Goal: Task Accomplishment & Management: Use online tool/utility

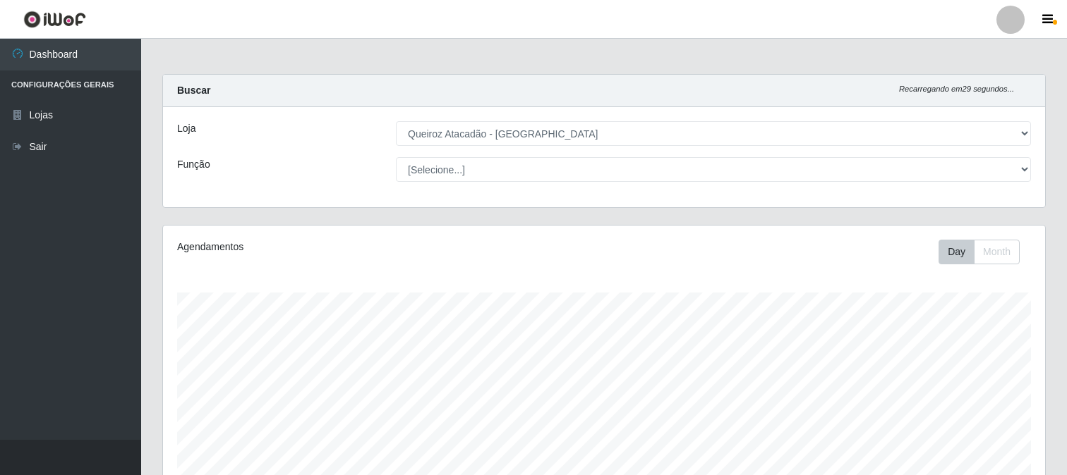
select select "464"
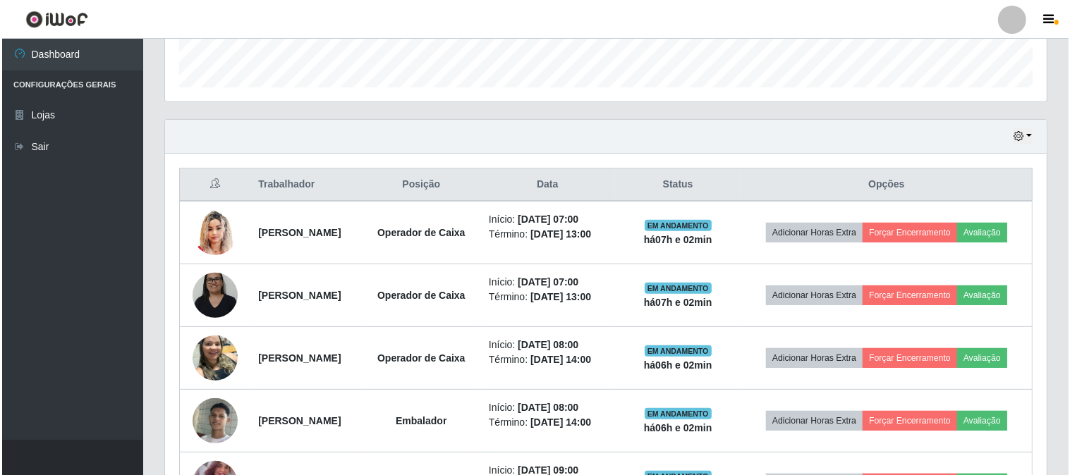
scroll to position [375, 0]
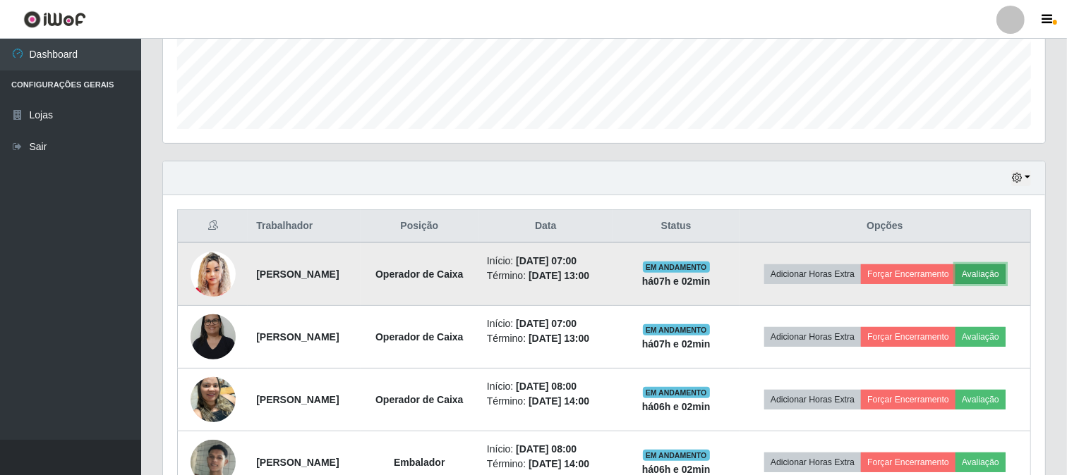
click at [955, 284] on button "Avaliação" at bounding box center [980, 275] width 50 height 20
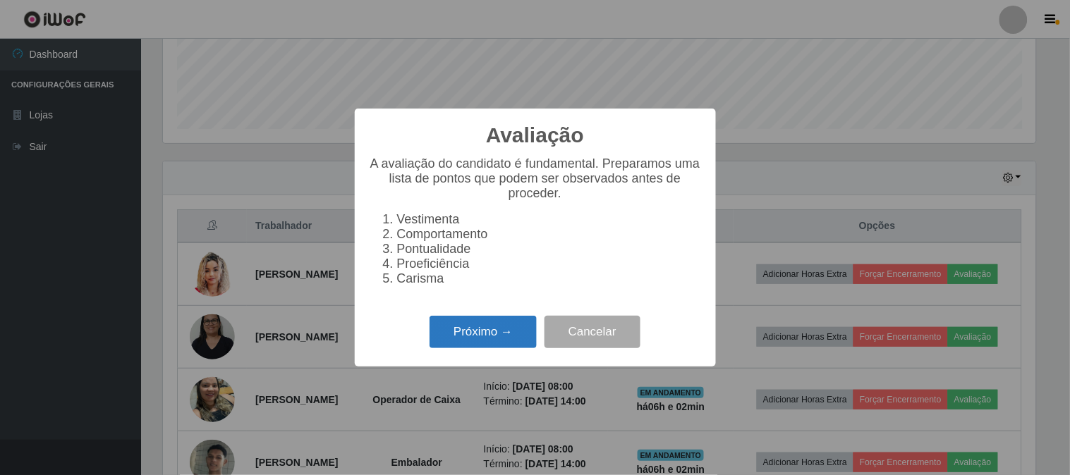
click at [450, 336] on button "Próximo →" at bounding box center [483, 332] width 107 height 33
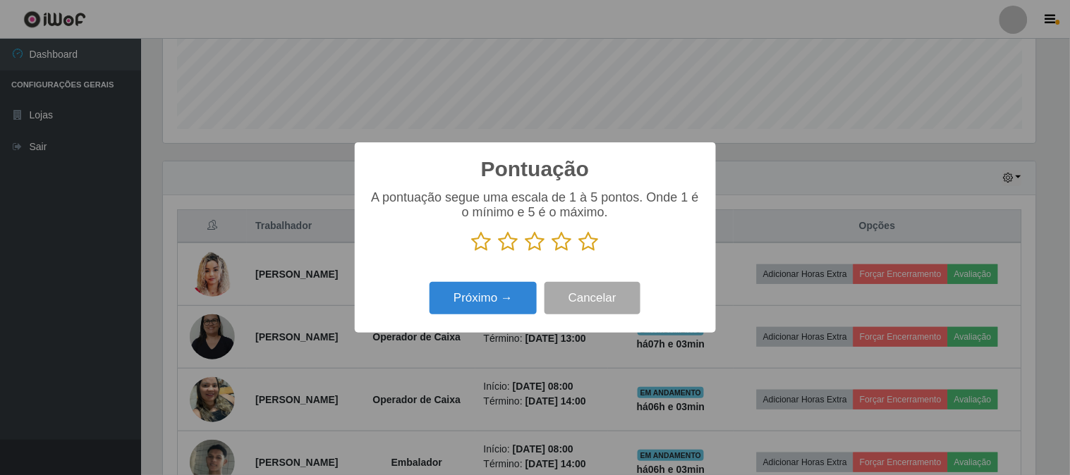
click at [583, 244] on icon at bounding box center [589, 241] width 20 height 21
click at [579, 253] on input "radio" at bounding box center [579, 253] width 0 height 0
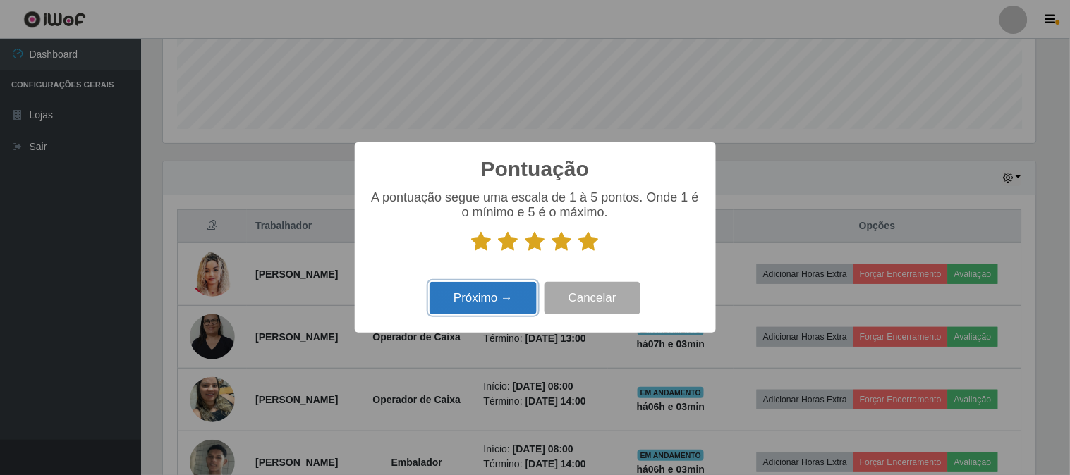
click at [497, 295] on button "Próximo →" at bounding box center [483, 298] width 107 height 33
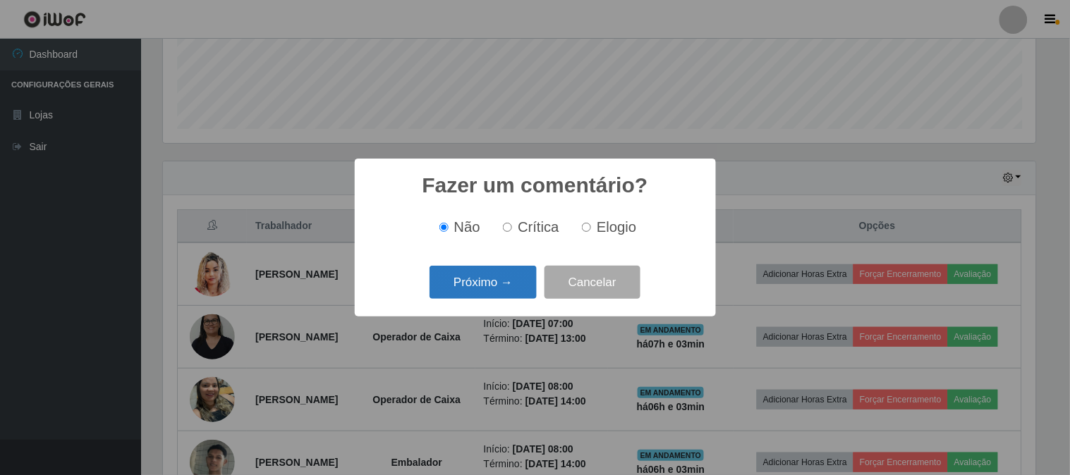
click at [510, 281] on button "Próximo →" at bounding box center [483, 282] width 107 height 33
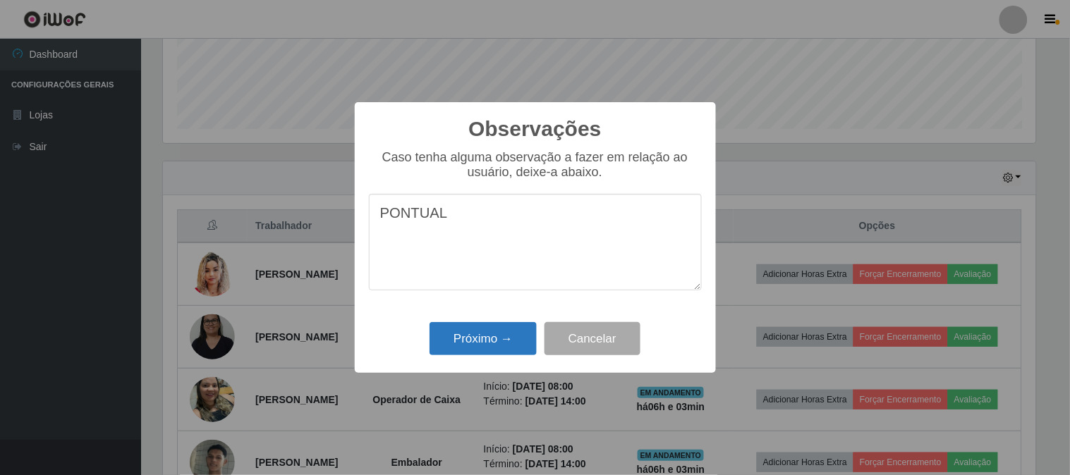
type textarea "PONTUAL"
click at [497, 340] on button "Próximo →" at bounding box center [483, 338] width 107 height 33
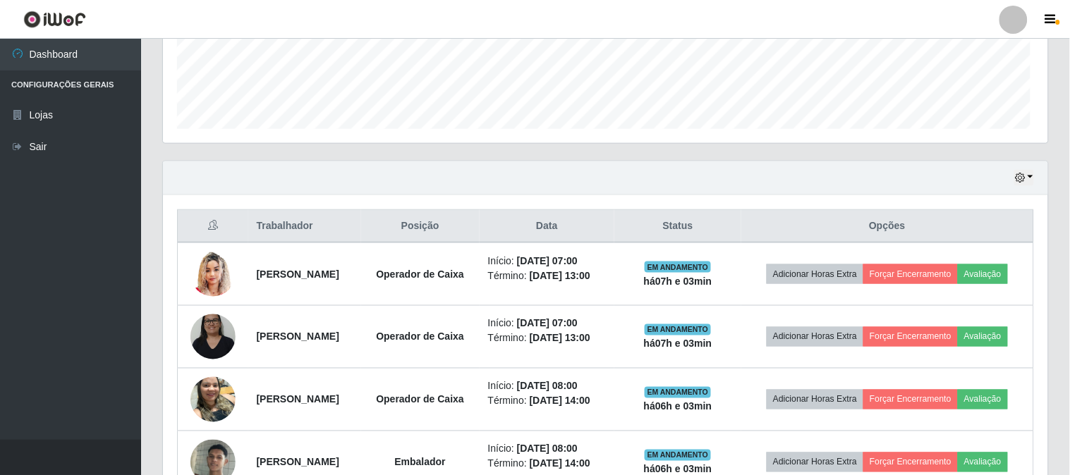
scroll to position [292, 882]
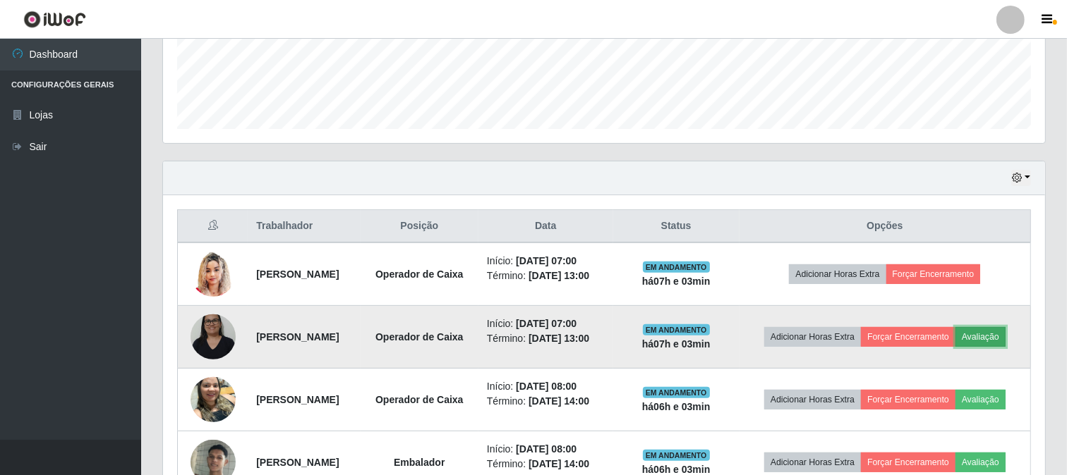
click at [955, 347] on button "Avaliação" at bounding box center [980, 337] width 50 height 20
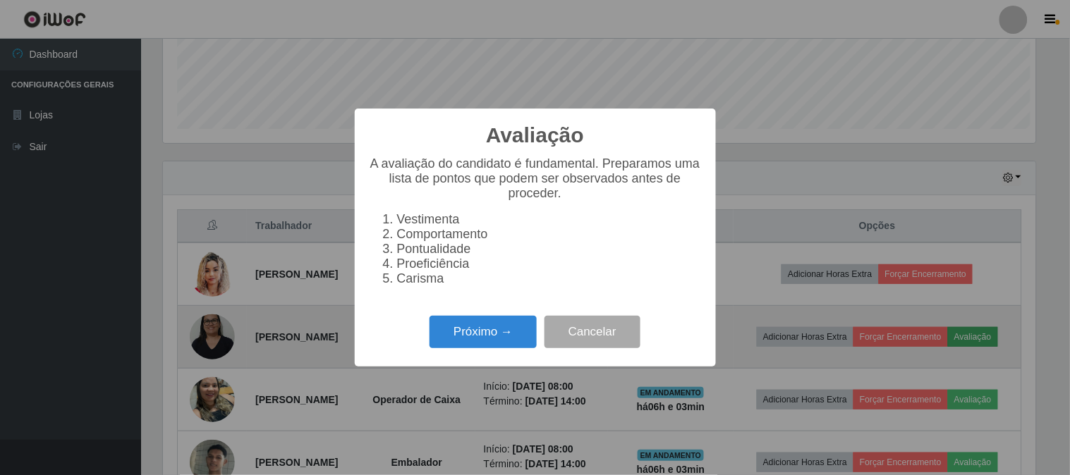
scroll to position [292, 873]
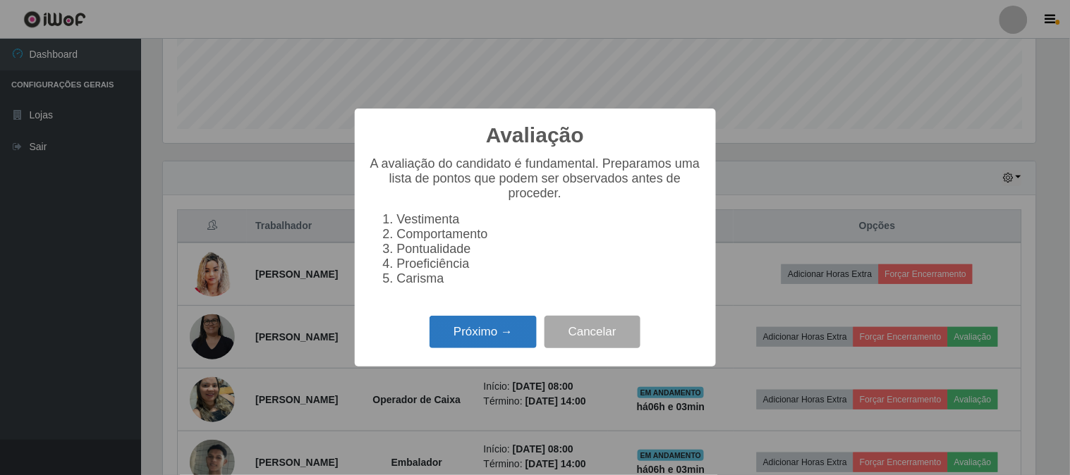
click at [482, 339] on button "Próximo →" at bounding box center [483, 332] width 107 height 33
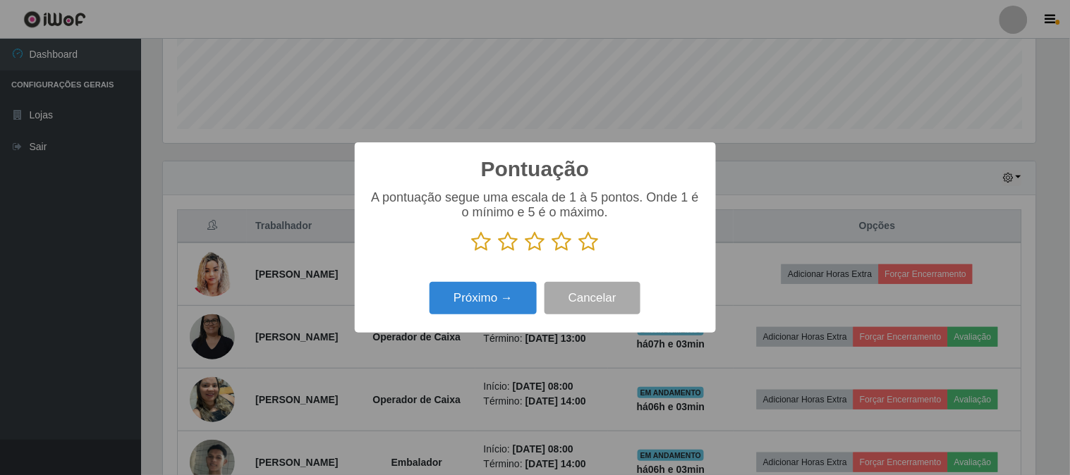
click at [590, 245] on icon at bounding box center [589, 241] width 20 height 21
click at [579, 253] on input "radio" at bounding box center [579, 253] width 0 height 0
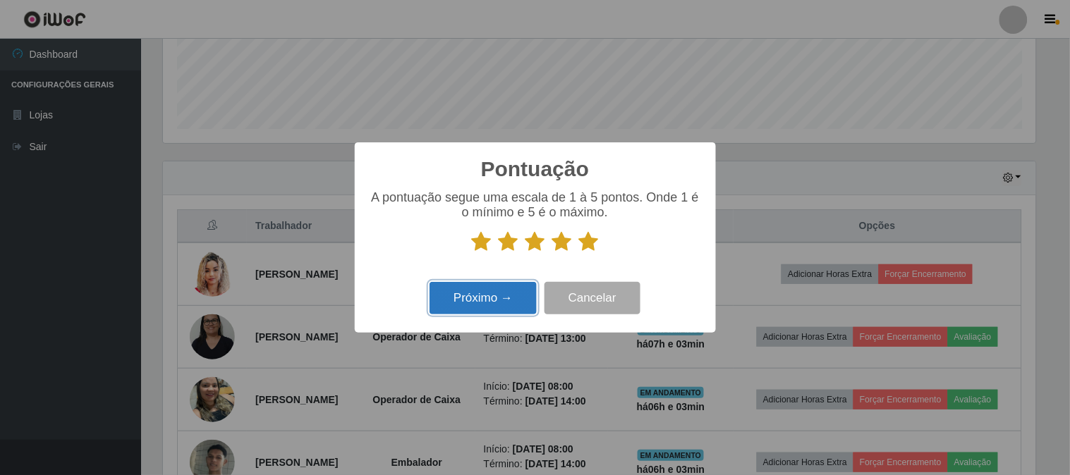
click at [528, 298] on button "Próximo →" at bounding box center [483, 298] width 107 height 33
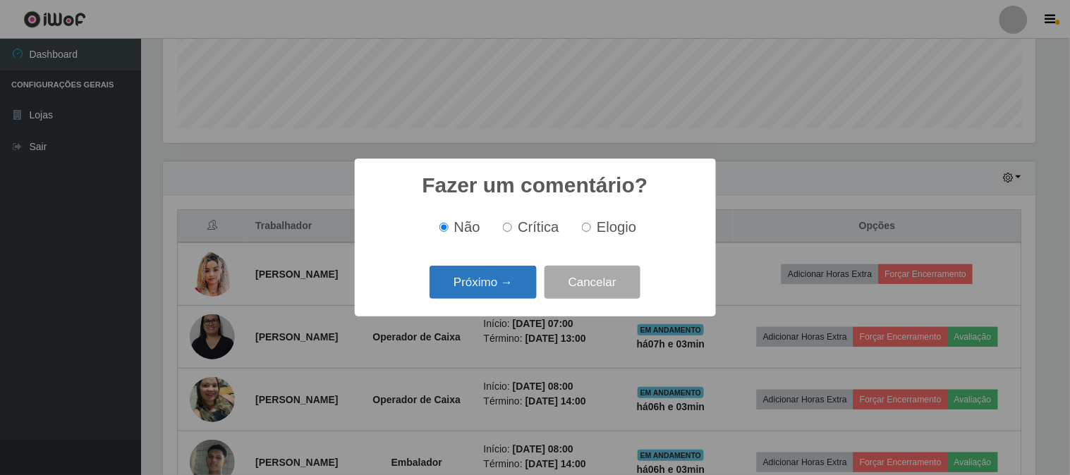
click at [502, 283] on button "Próximo →" at bounding box center [483, 282] width 107 height 33
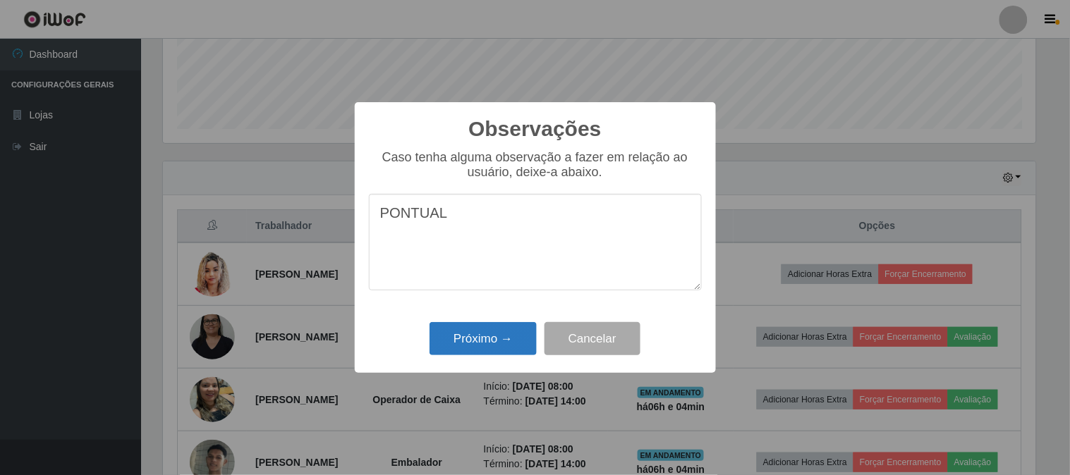
type textarea "PONTUAL"
click at [487, 342] on button "Próximo →" at bounding box center [483, 338] width 107 height 33
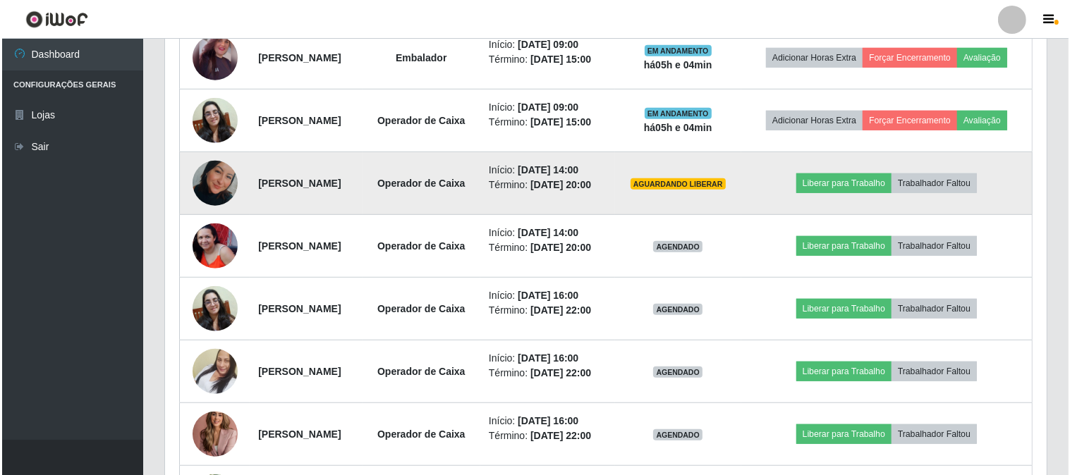
scroll to position [845, 0]
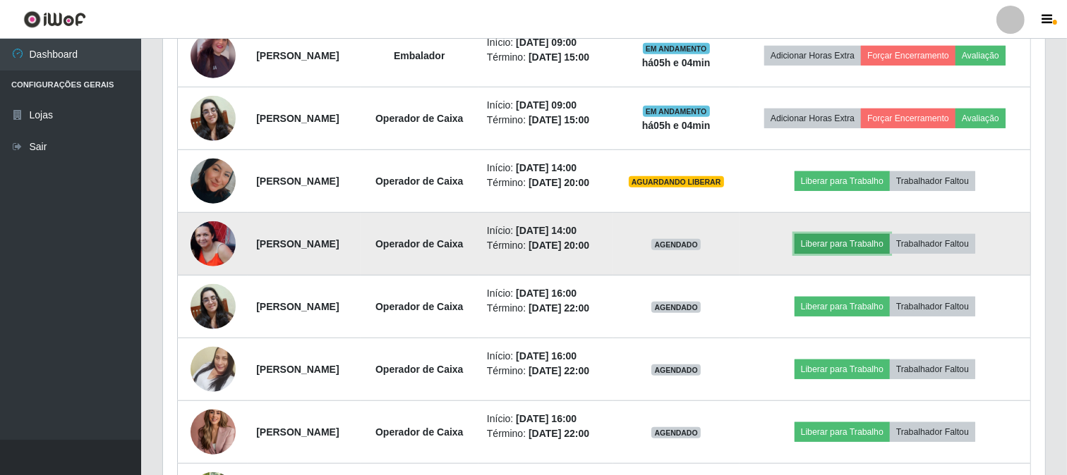
click at [846, 254] on button "Liberar para Trabalho" at bounding box center [841, 244] width 95 height 20
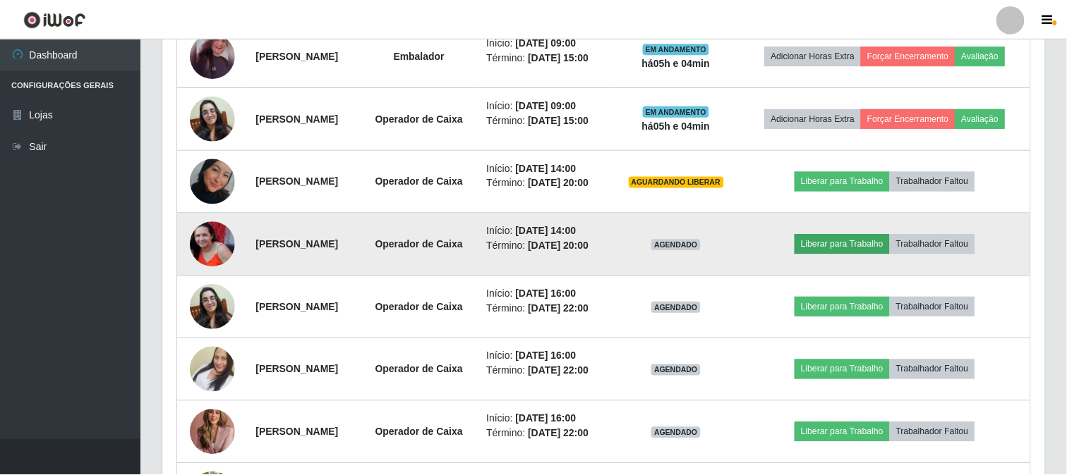
scroll to position [292, 873]
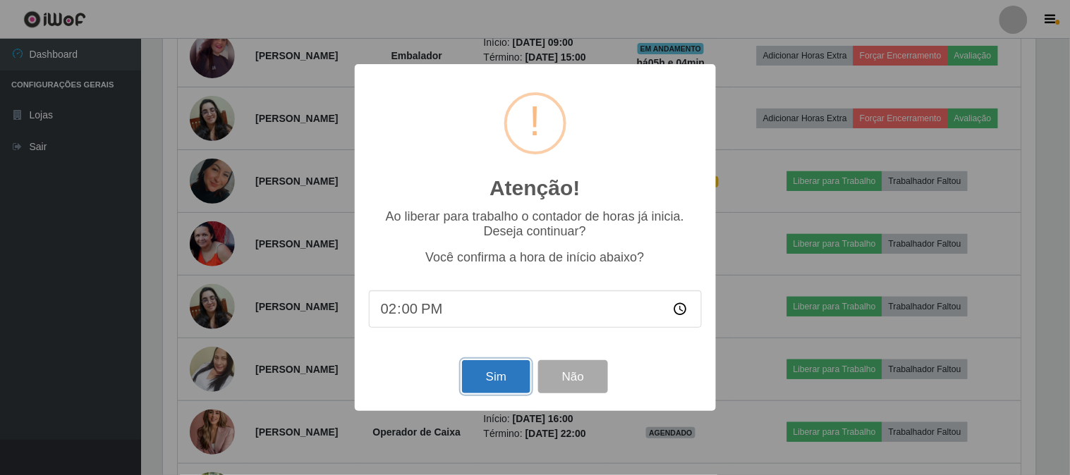
click at [502, 384] on button "Sim" at bounding box center [496, 376] width 68 height 33
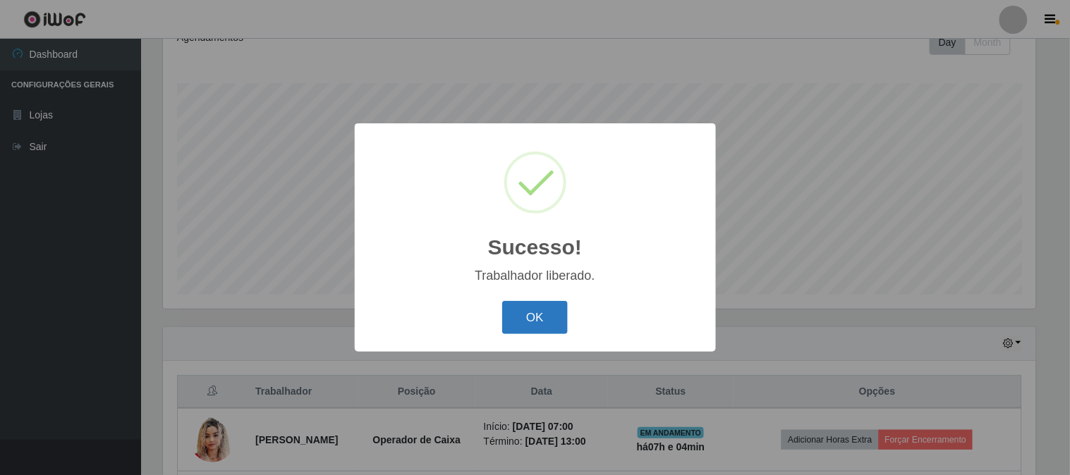
click at [546, 312] on button "OK" at bounding box center [535, 317] width 66 height 33
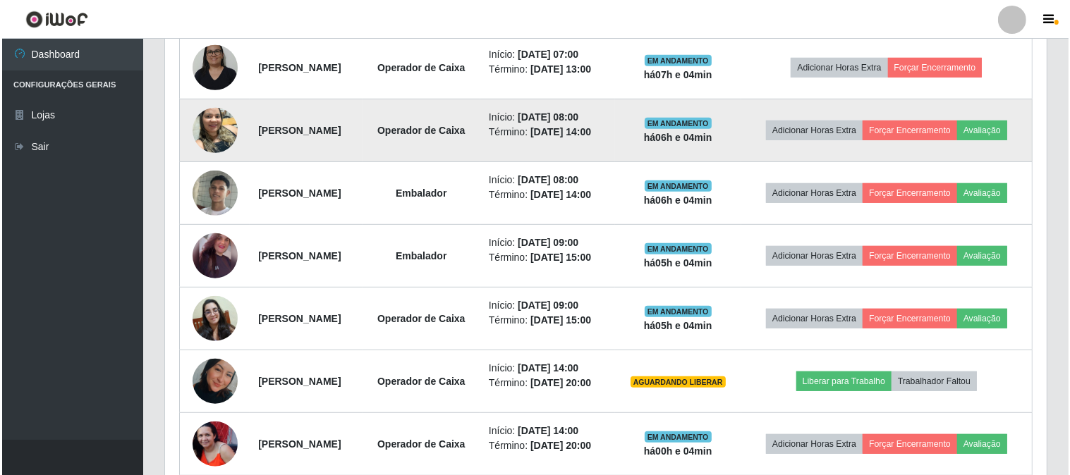
scroll to position [758, 0]
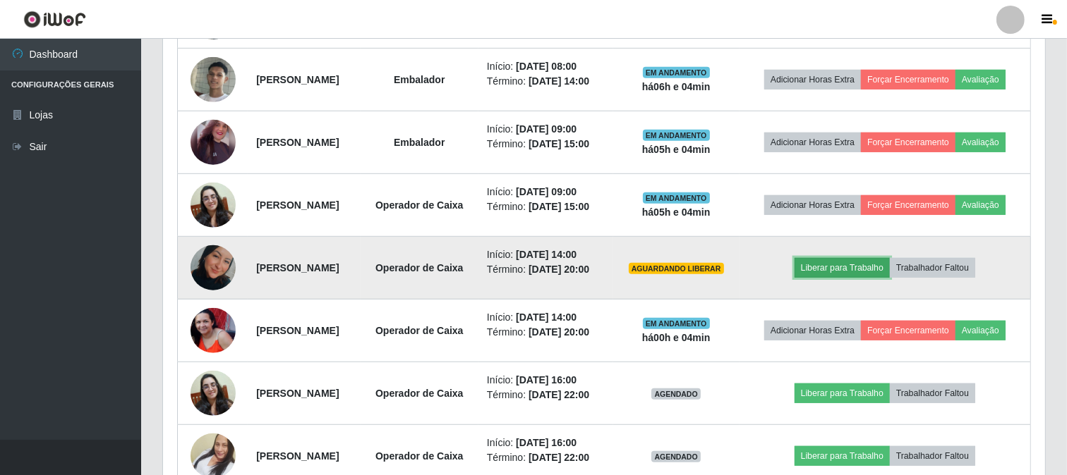
click at [849, 278] on button "Liberar para Trabalho" at bounding box center [841, 268] width 95 height 20
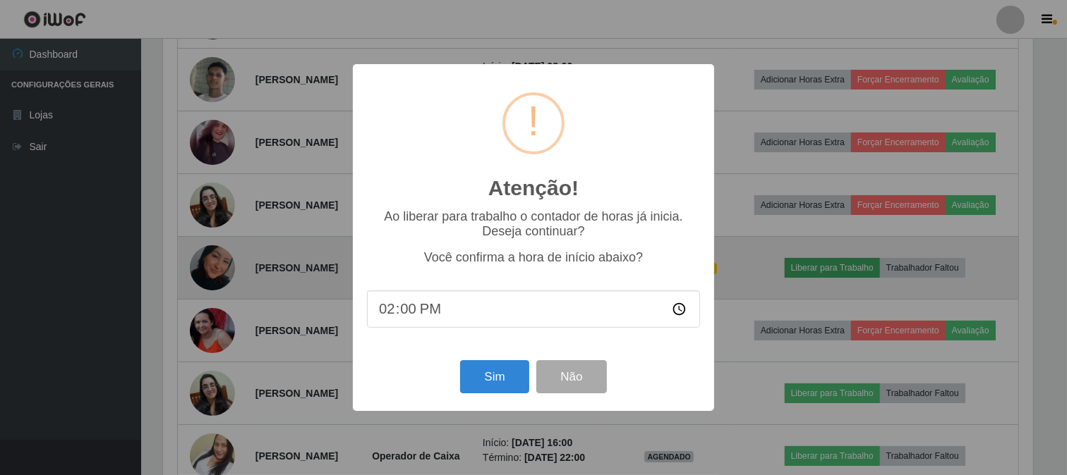
scroll to position [292, 873]
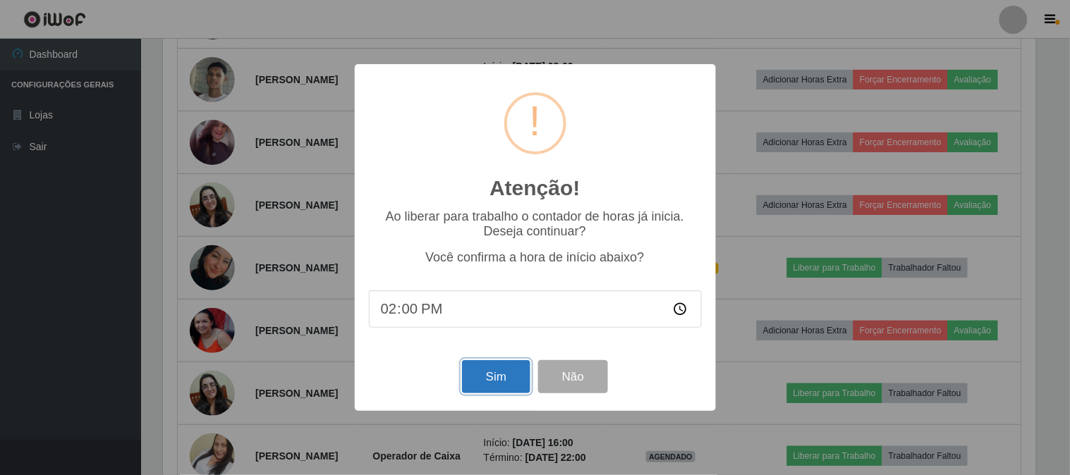
click at [502, 371] on button "Sim" at bounding box center [496, 376] width 68 height 33
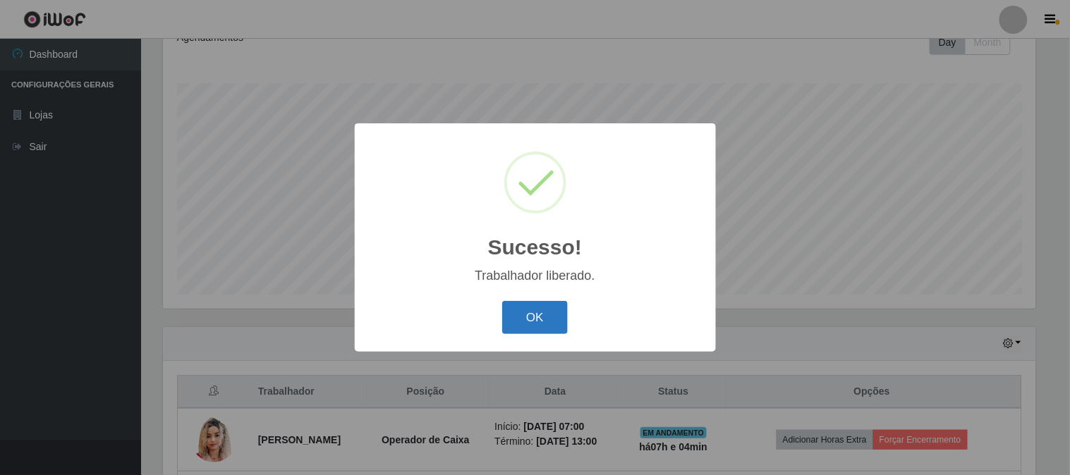
click at [541, 323] on button "OK" at bounding box center [535, 317] width 66 height 33
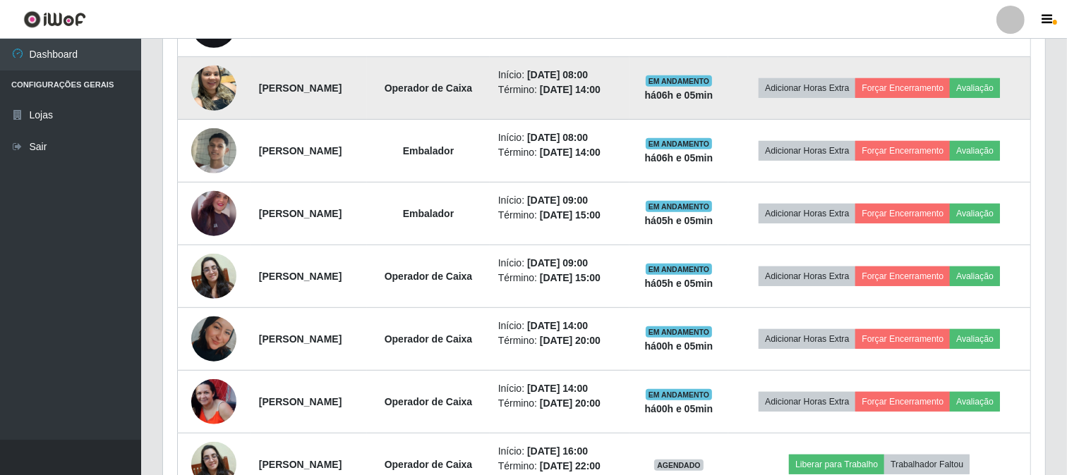
scroll to position [523, 0]
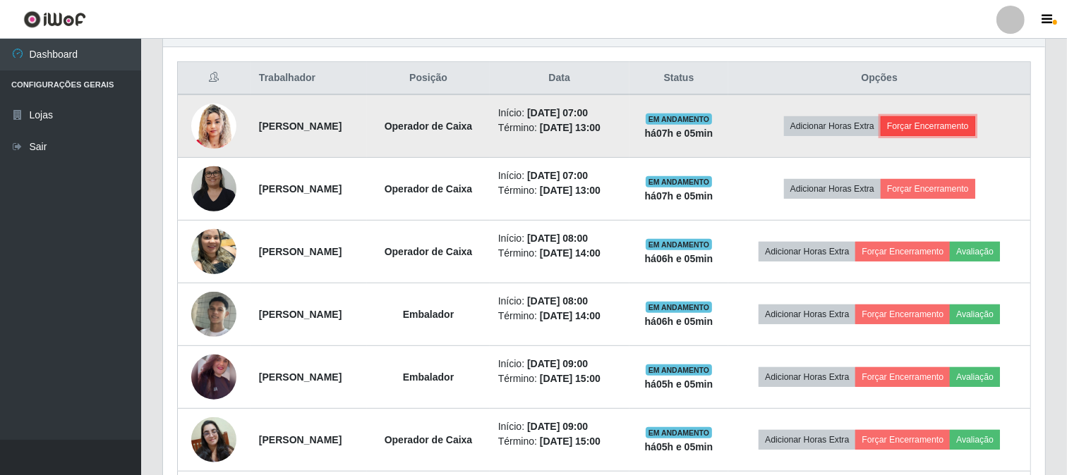
click at [939, 126] on button "Forçar Encerramento" at bounding box center [927, 126] width 95 height 20
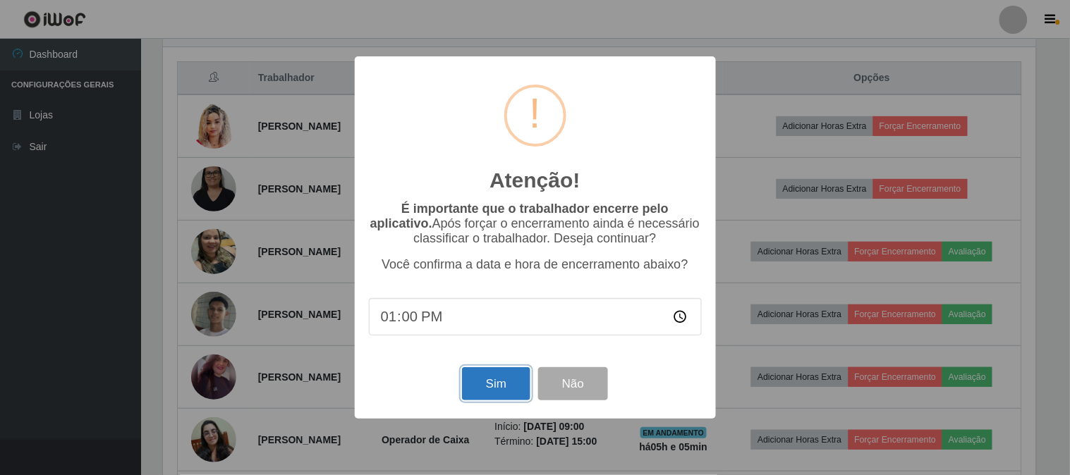
click at [476, 387] on button "Sim" at bounding box center [496, 383] width 68 height 33
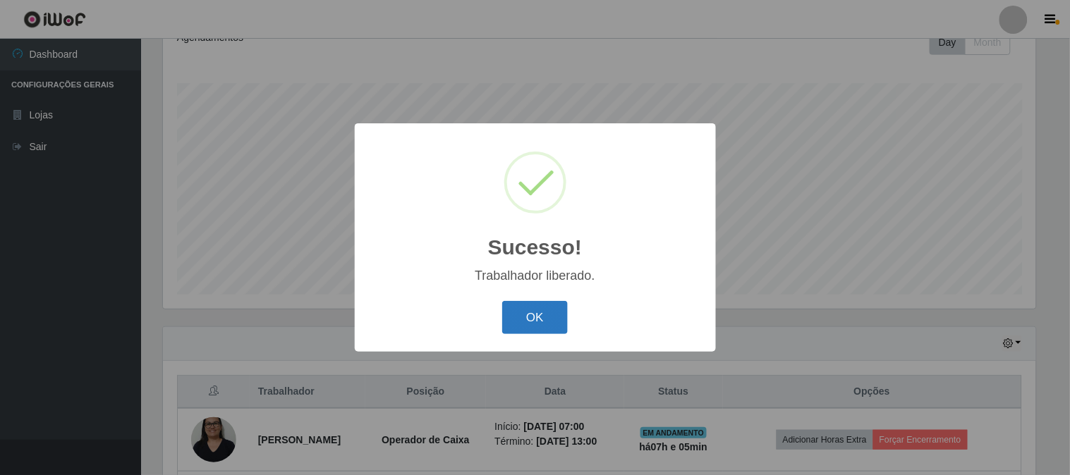
click at [549, 312] on button "OK" at bounding box center [535, 317] width 66 height 33
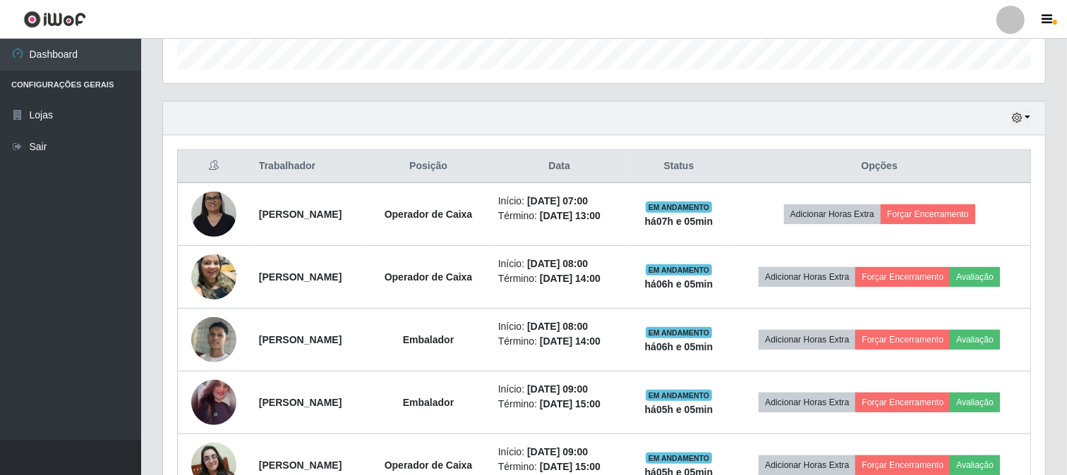
scroll to position [445, 0]
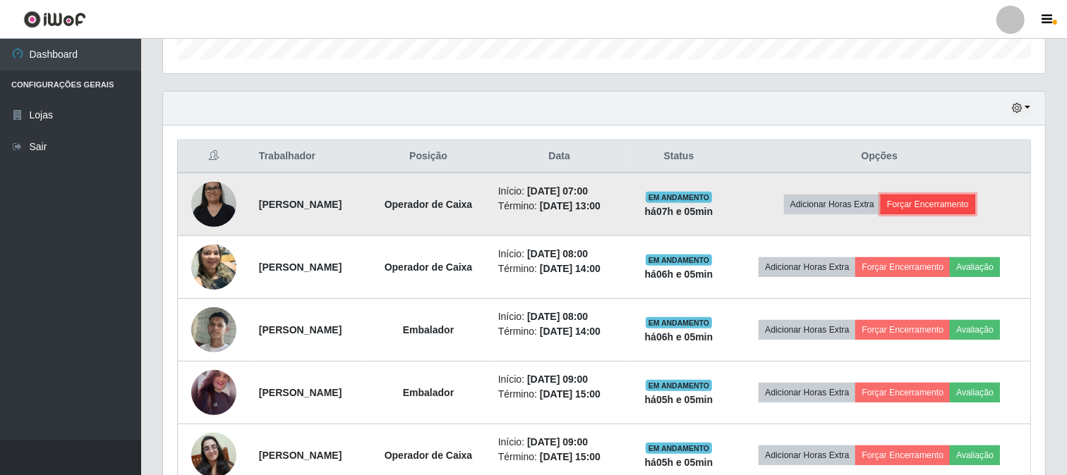
click at [972, 209] on button "Forçar Encerramento" at bounding box center [927, 205] width 95 height 20
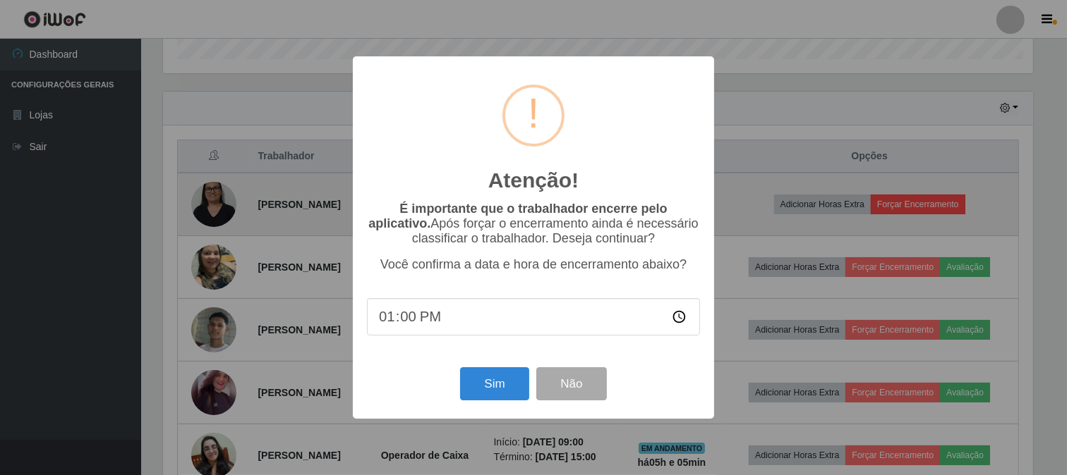
scroll to position [292, 873]
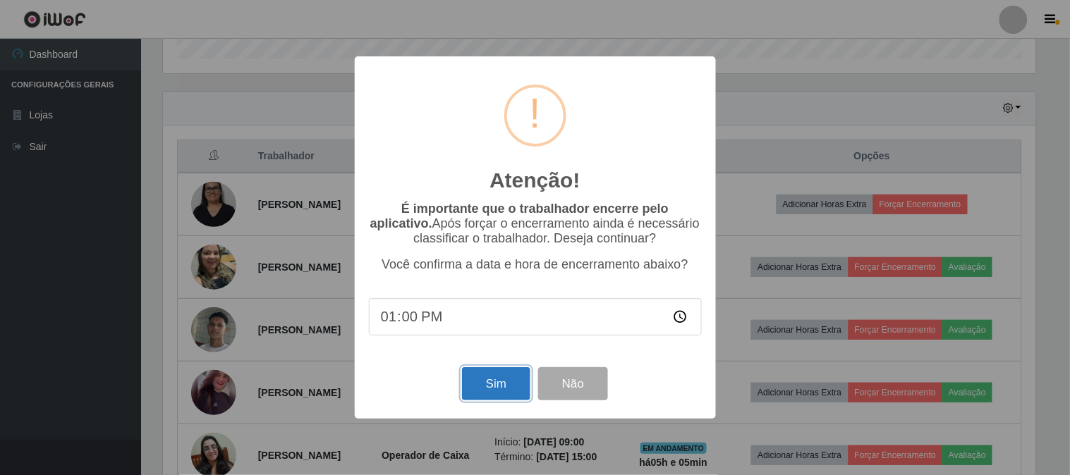
click at [525, 384] on button "Sim" at bounding box center [496, 383] width 68 height 33
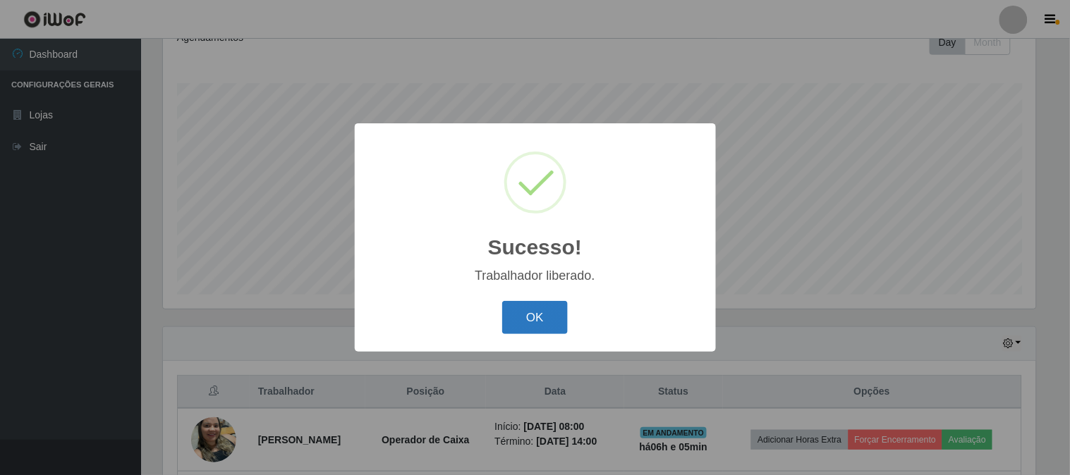
click at [524, 307] on button "OK" at bounding box center [535, 317] width 66 height 33
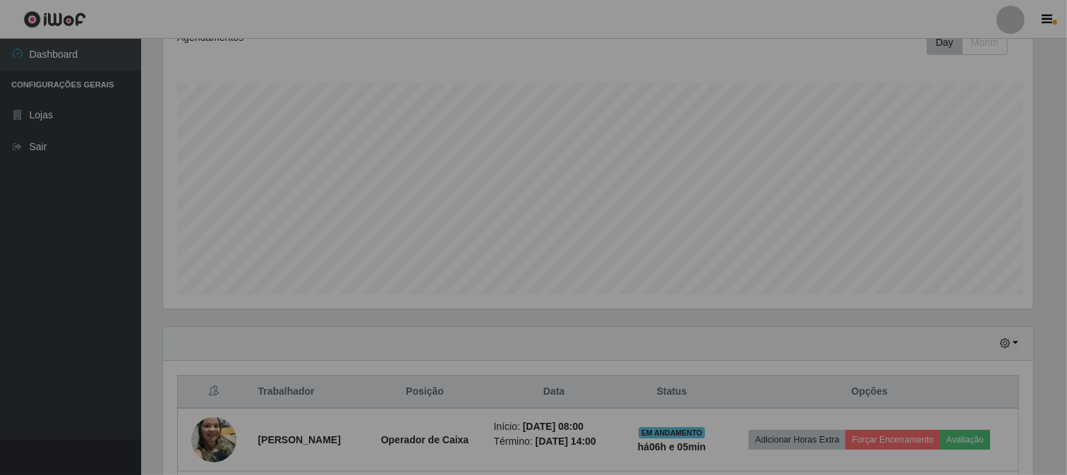
scroll to position [292, 882]
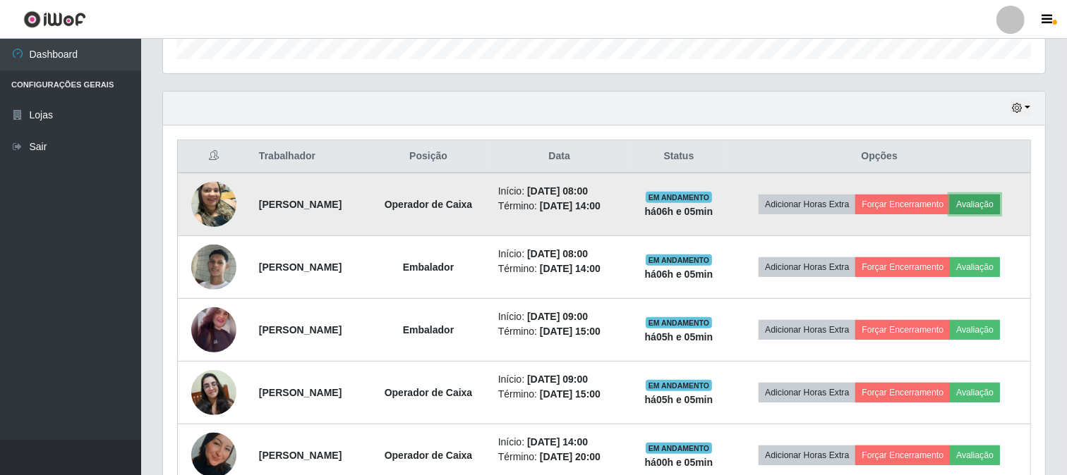
click at [949, 214] on button "Avaliação" at bounding box center [974, 205] width 50 height 20
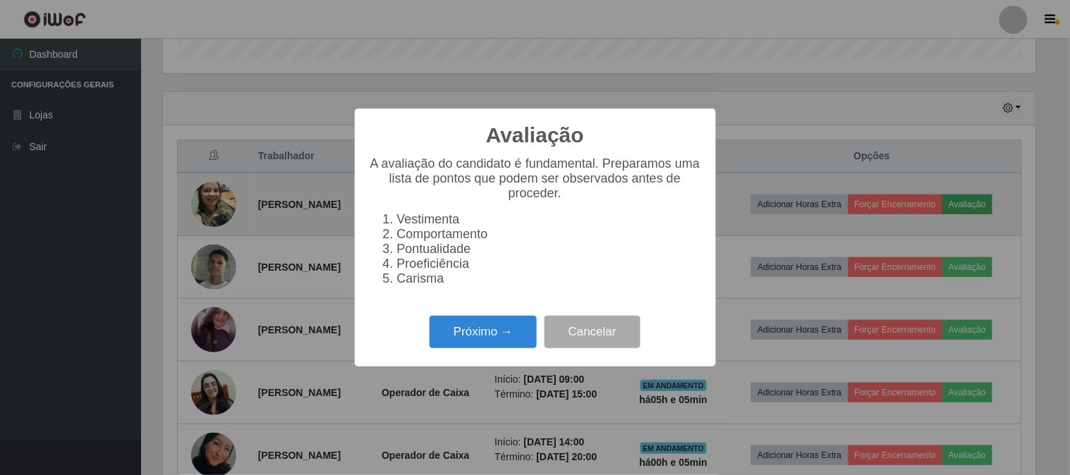
scroll to position [292, 873]
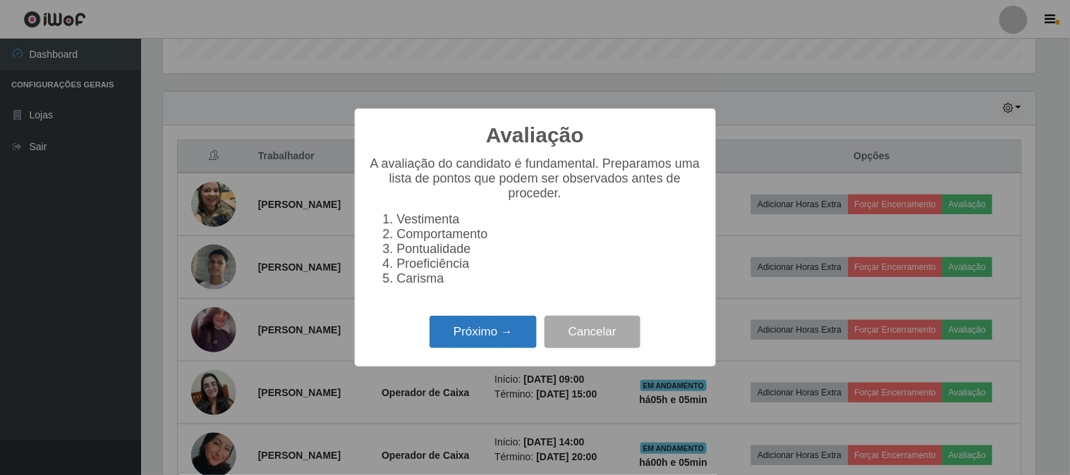
click at [458, 344] on button "Próximo →" at bounding box center [483, 332] width 107 height 33
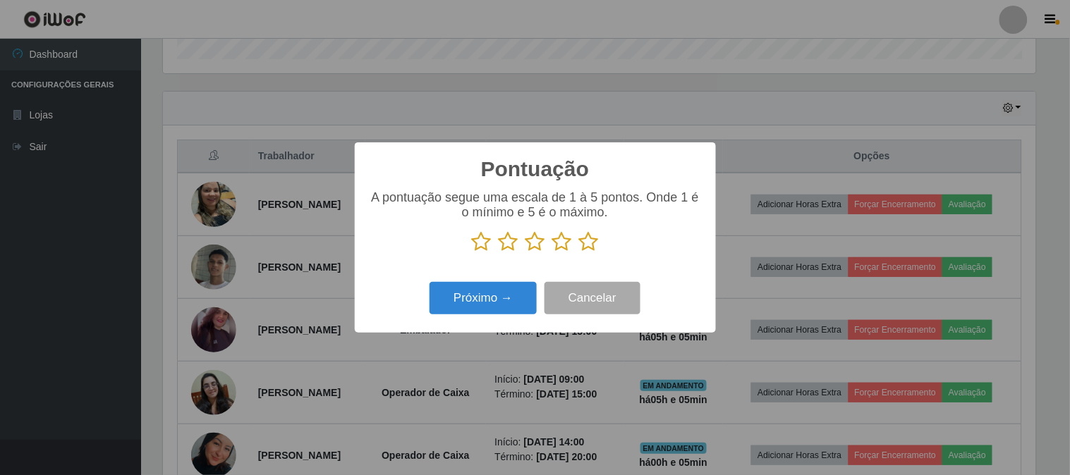
click at [588, 241] on icon at bounding box center [589, 241] width 20 height 21
click at [579, 253] on input "radio" at bounding box center [579, 253] width 0 height 0
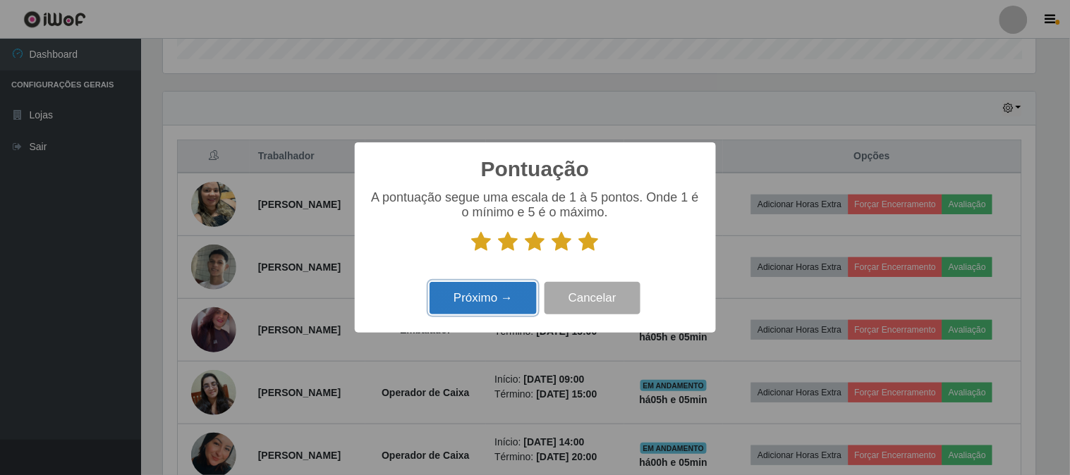
click at [495, 301] on button "Próximo →" at bounding box center [483, 298] width 107 height 33
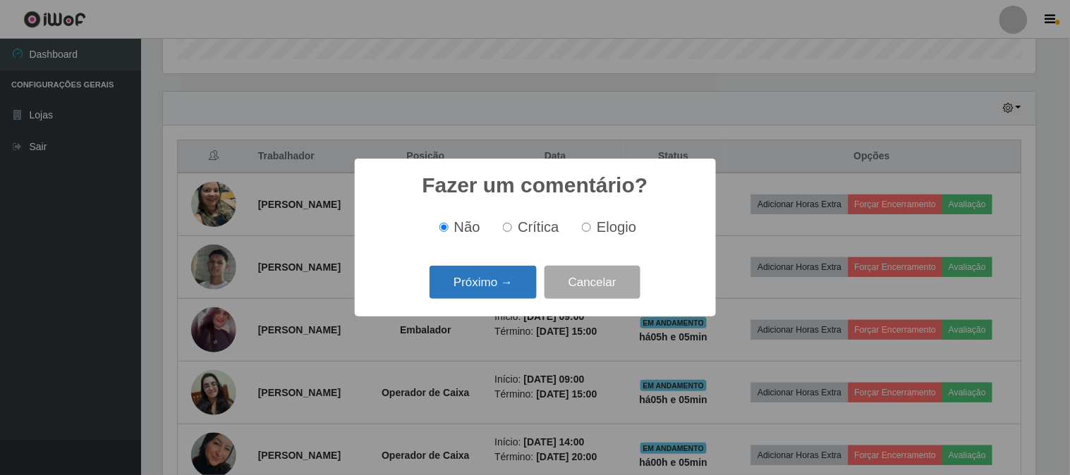
click at [497, 286] on button "Próximo →" at bounding box center [483, 282] width 107 height 33
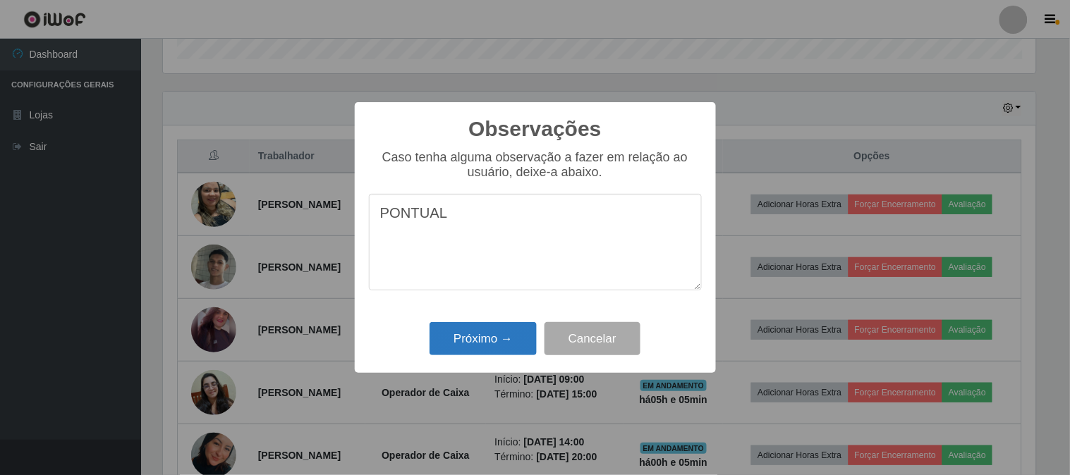
type textarea "PONTUAL"
click at [497, 327] on button "Próximo →" at bounding box center [483, 338] width 107 height 33
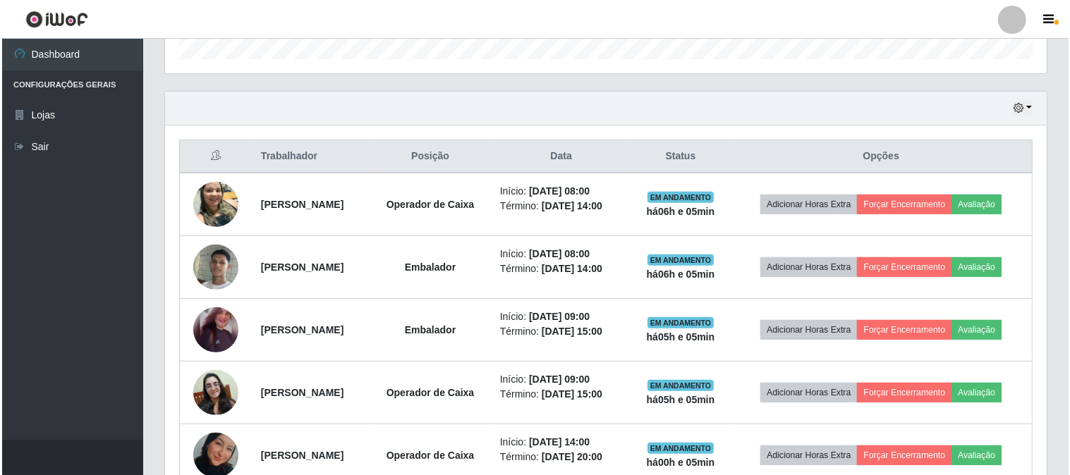
scroll to position [292, 882]
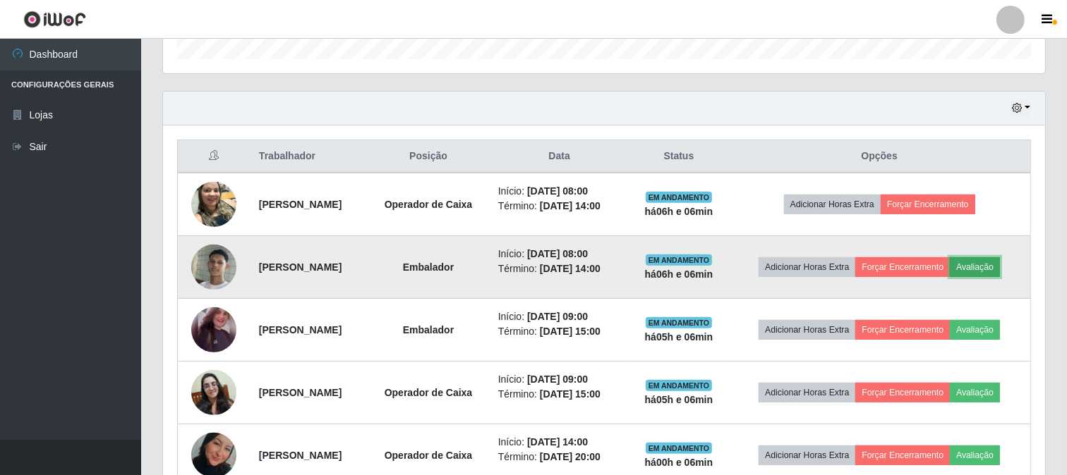
click at [949, 277] on button "Avaliação" at bounding box center [974, 267] width 50 height 20
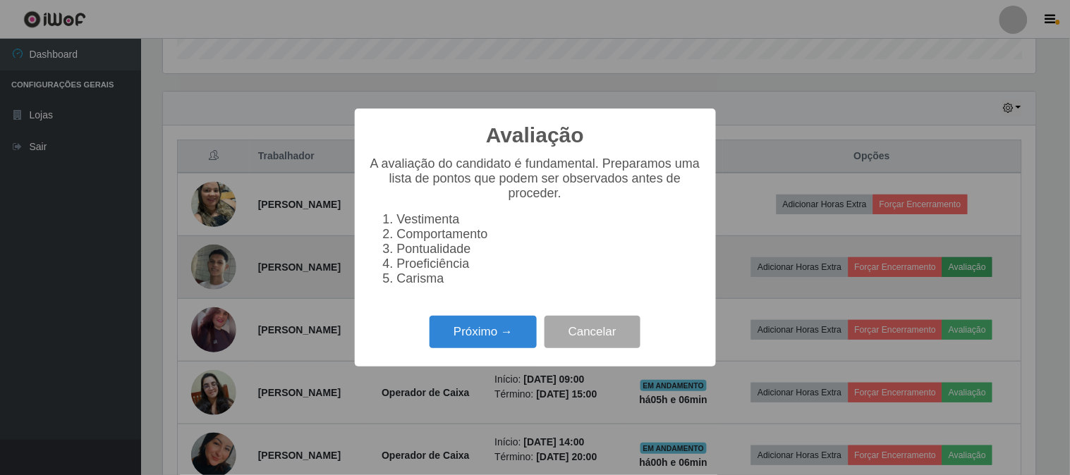
scroll to position [292, 873]
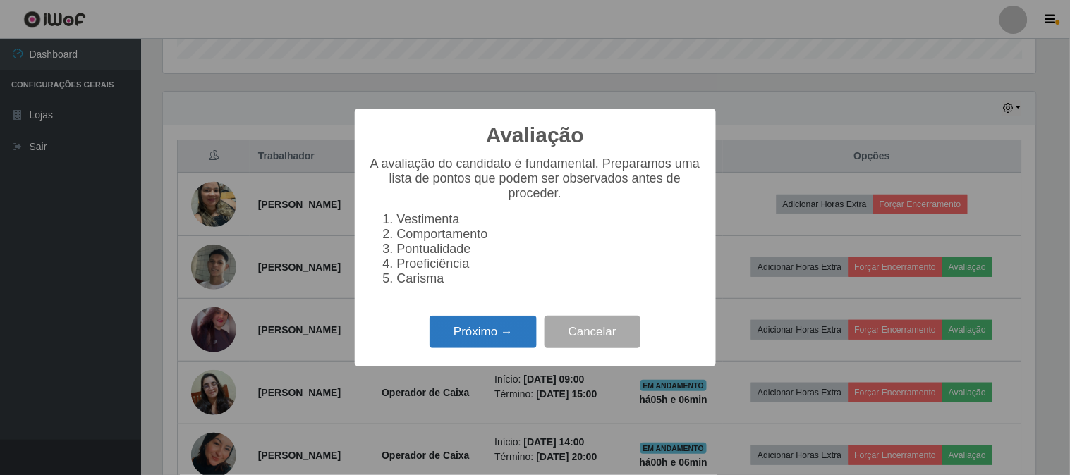
click at [520, 332] on button "Próximo →" at bounding box center [483, 332] width 107 height 33
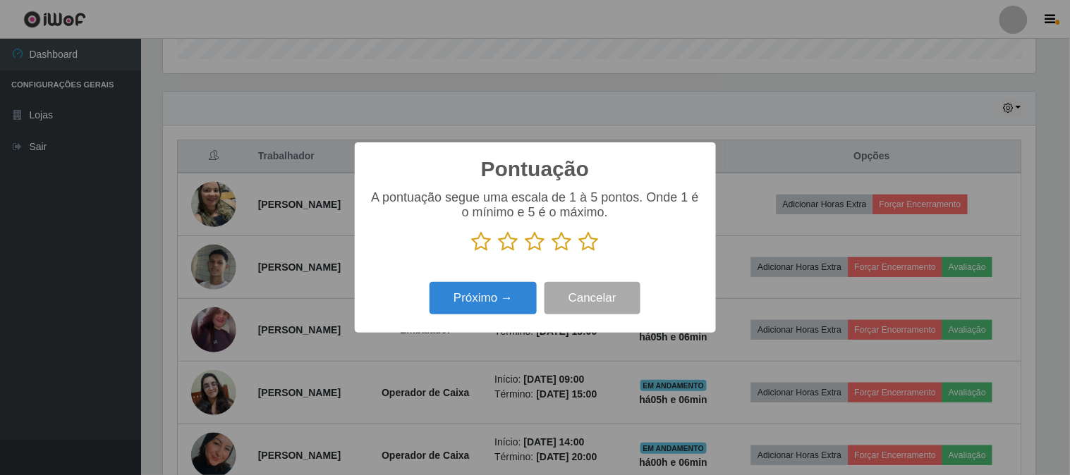
click at [588, 241] on icon at bounding box center [589, 241] width 20 height 21
click at [579, 253] on input "radio" at bounding box center [579, 253] width 0 height 0
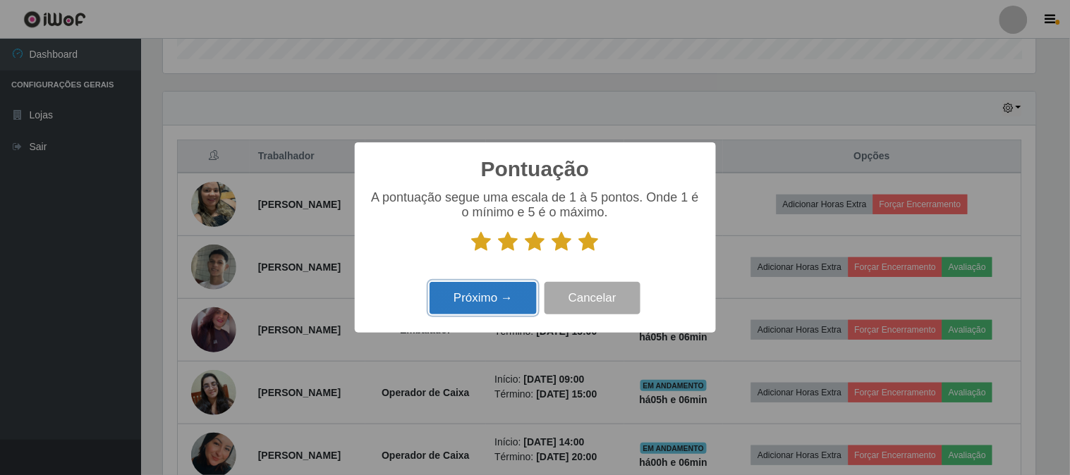
click at [506, 296] on button "Próximo →" at bounding box center [483, 298] width 107 height 33
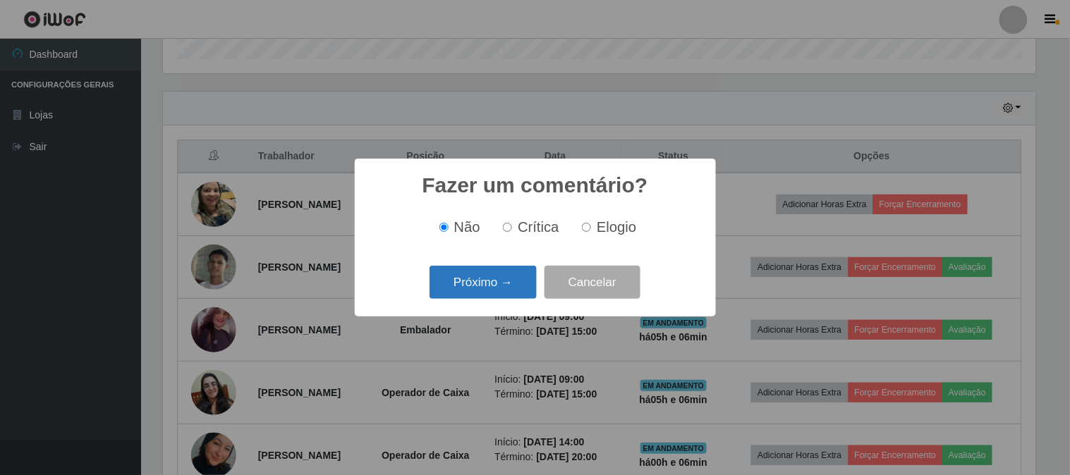
click at [509, 284] on button "Próximo →" at bounding box center [483, 282] width 107 height 33
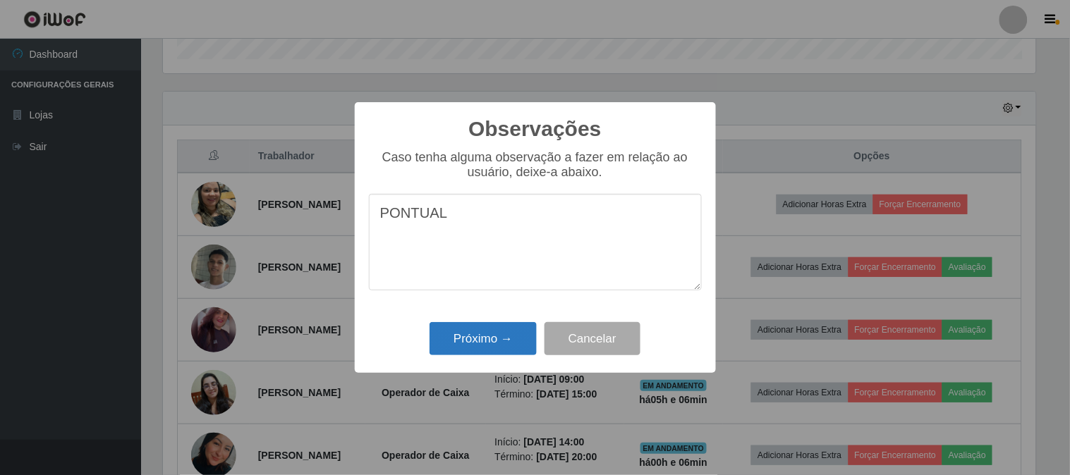
type textarea "PONTUAL"
click at [483, 341] on button "Próximo →" at bounding box center [483, 338] width 107 height 33
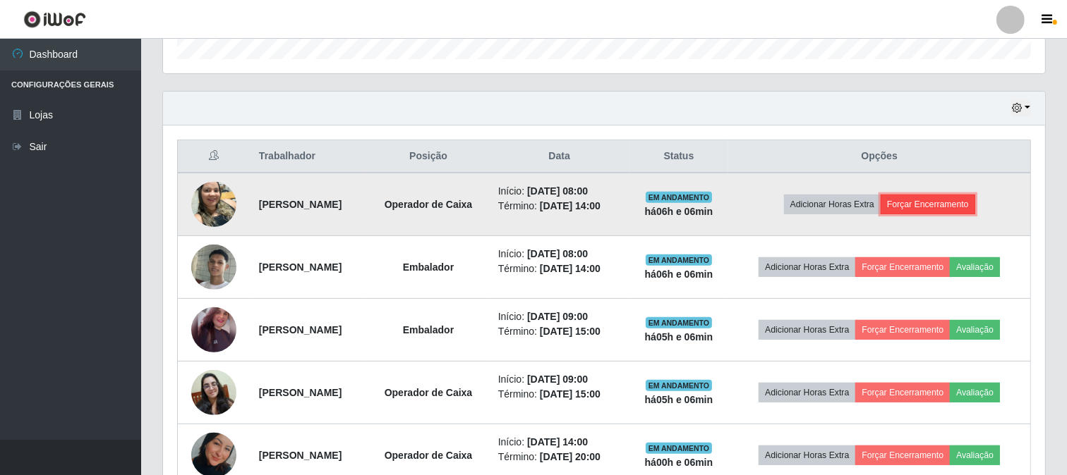
click at [954, 207] on button "Forçar Encerramento" at bounding box center [927, 205] width 95 height 20
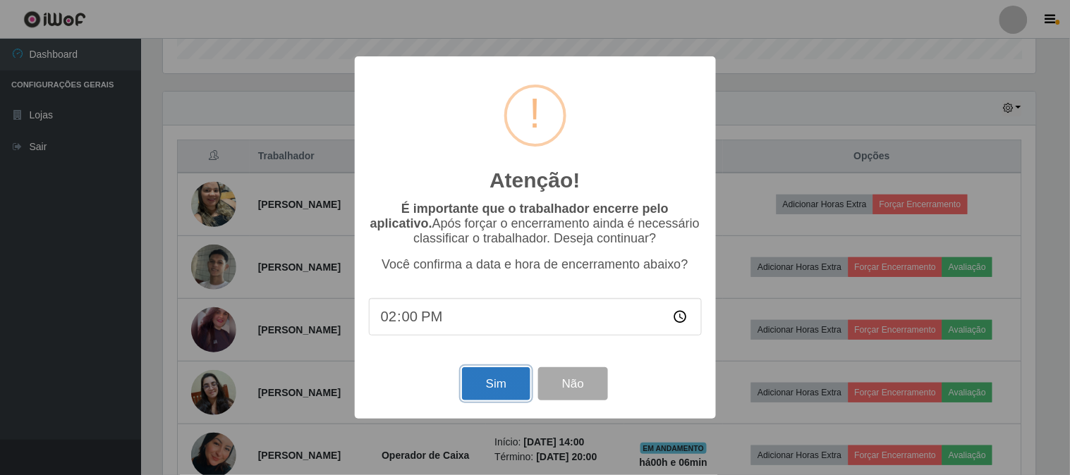
click at [491, 379] on button "Sim" at bounding box center [496, 383] width 68 height 33
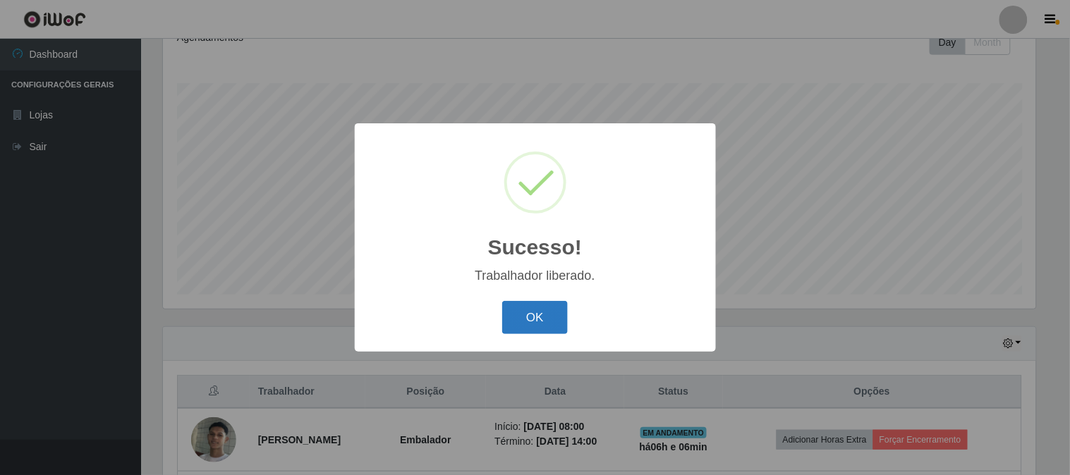
click at [543, 320] on button "OK" at bounding box center [535, 317] width 66 height 33
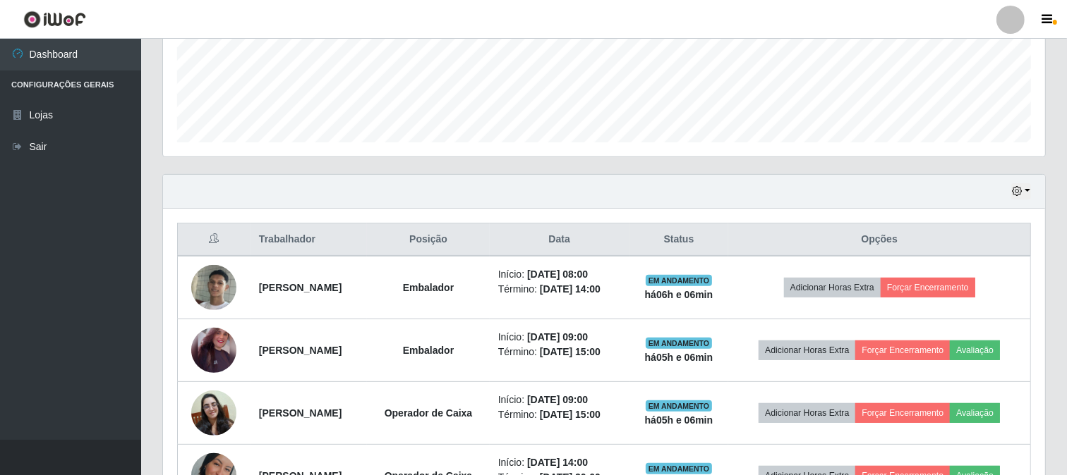
scroll to position [367, 0]
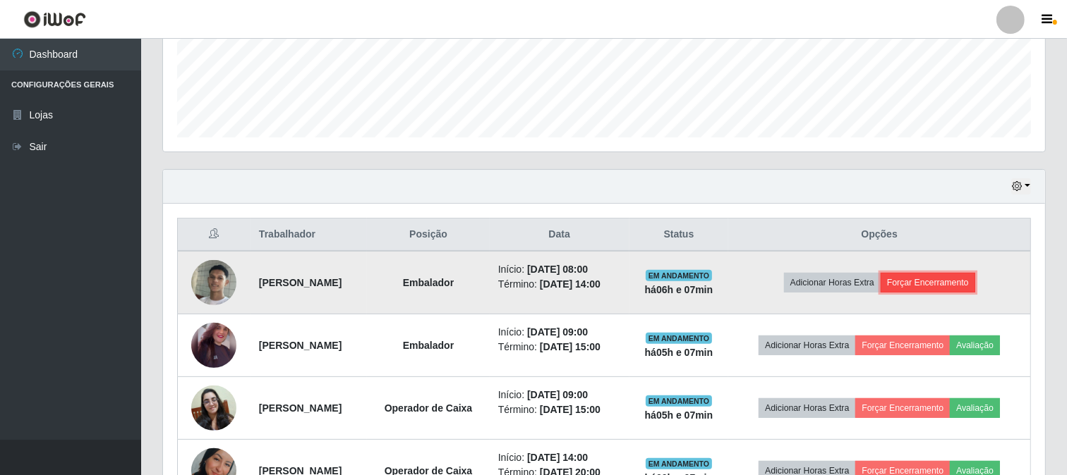
click at [956, 293] on button "Forçar Encerramento" at bounding box center [927, 283] width 95 height 20
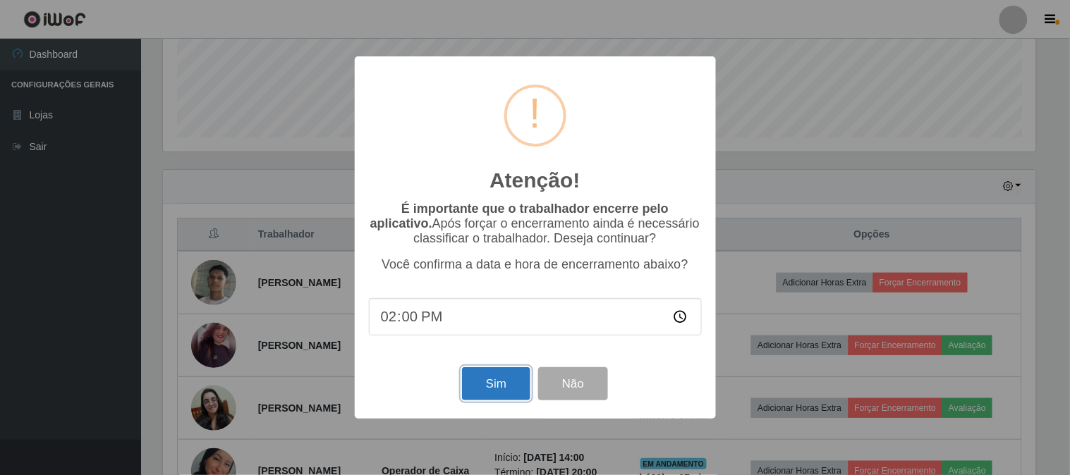
click at [473, 379] on button "Sim" at bounding box center [496, 383] width 68 height 33
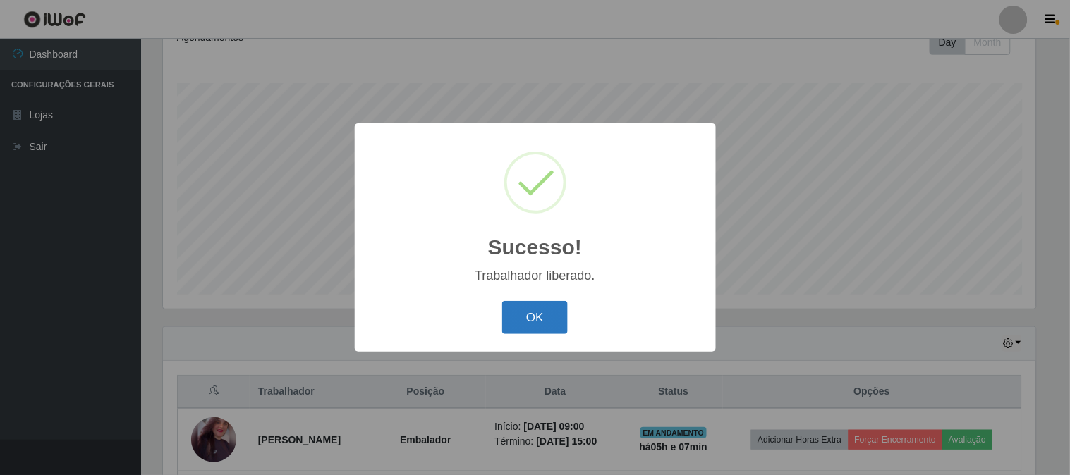
click at [552, 311] on button "OK" at bounding box center [535, 317] width 66 height 33
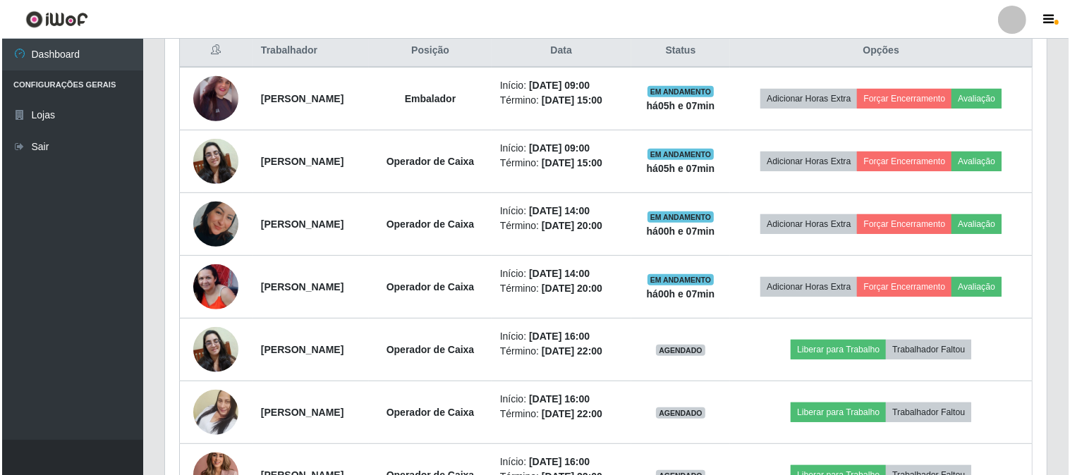
scroll to position [523, 0]
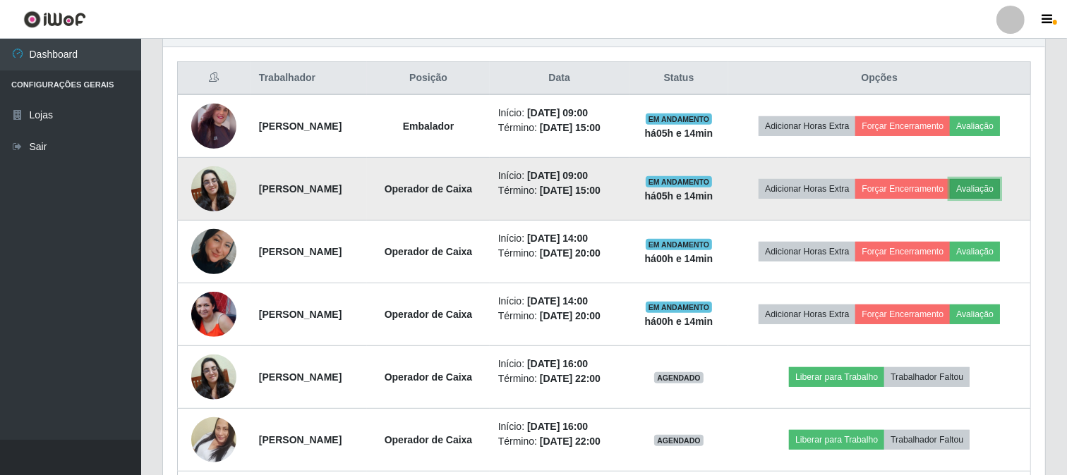
click at [949, 199] on button "Avaliação" at bounding box center [974, 189] width 50 height 20
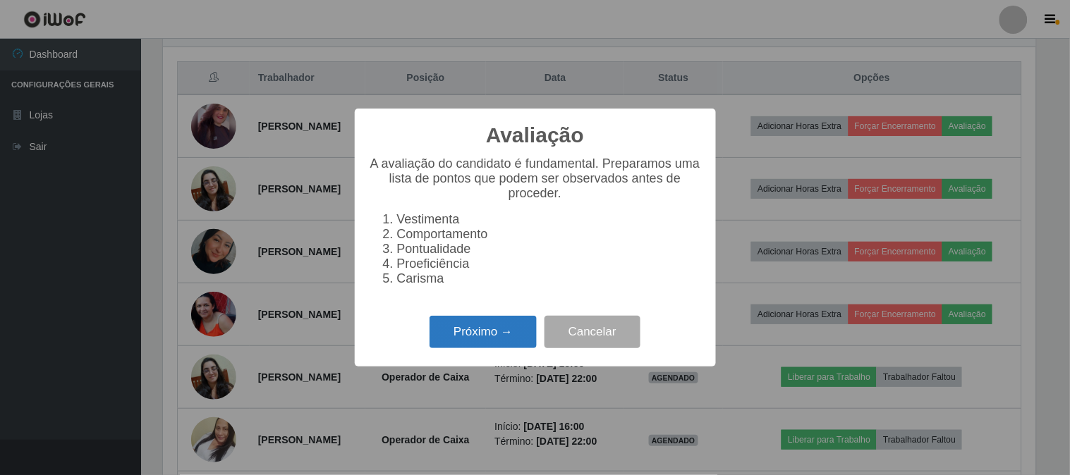
click at [494, 330] on button "Próximo →" at bounding box center [483, 332] width 107 height 33
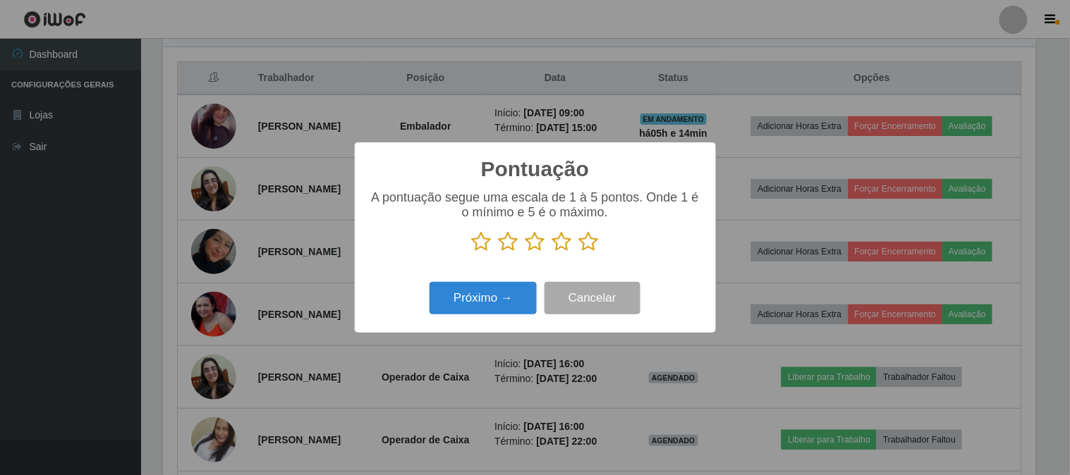
scroll to position [705068, 704488]
click at [590, 245] on icon at bounding box center [589, 241] width 20 height 21
click at [579, 253] on input "radio" at bounding box center [579, 253] width 0 height 0
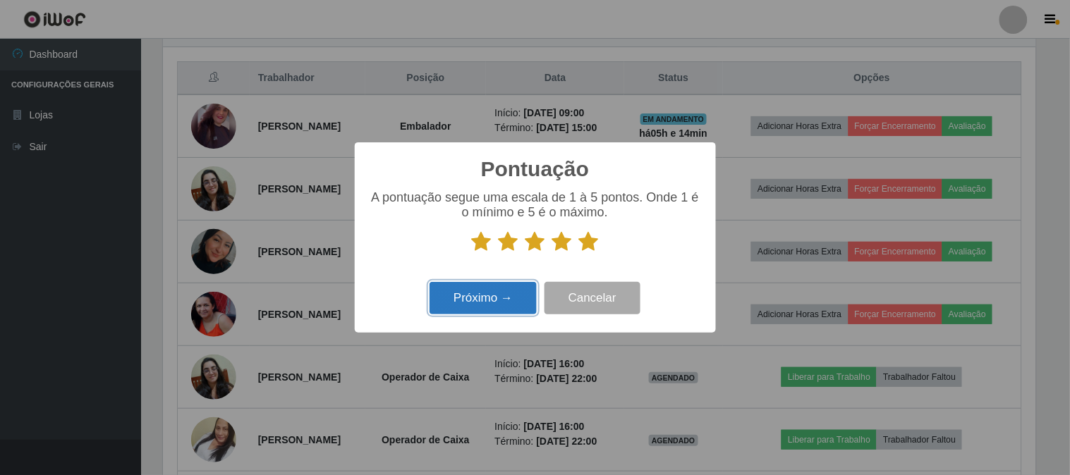
click at [458, 298] on button "Próximo →" at bounding box center [483, 298] width 107 height 33
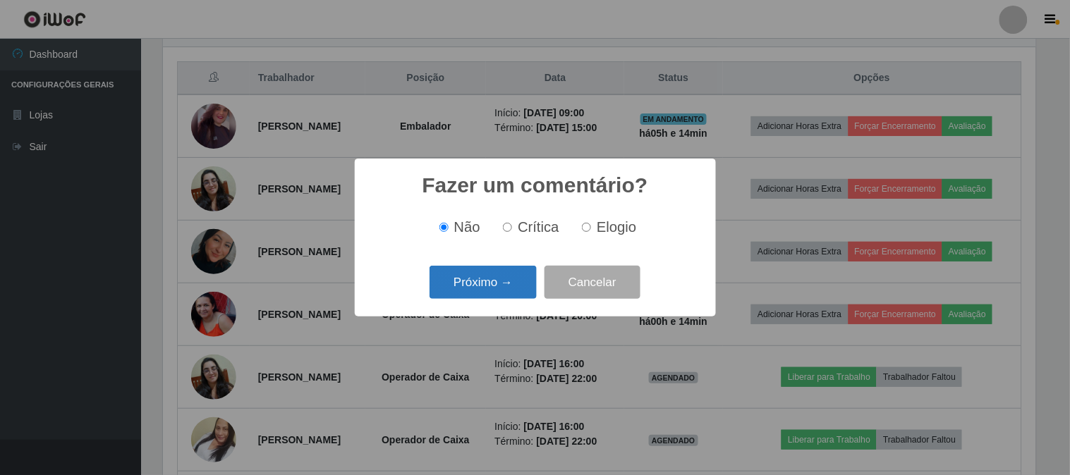
click at [470, 279] on button "Próximo →" at bounding box center [483, 282] width 107 height 33
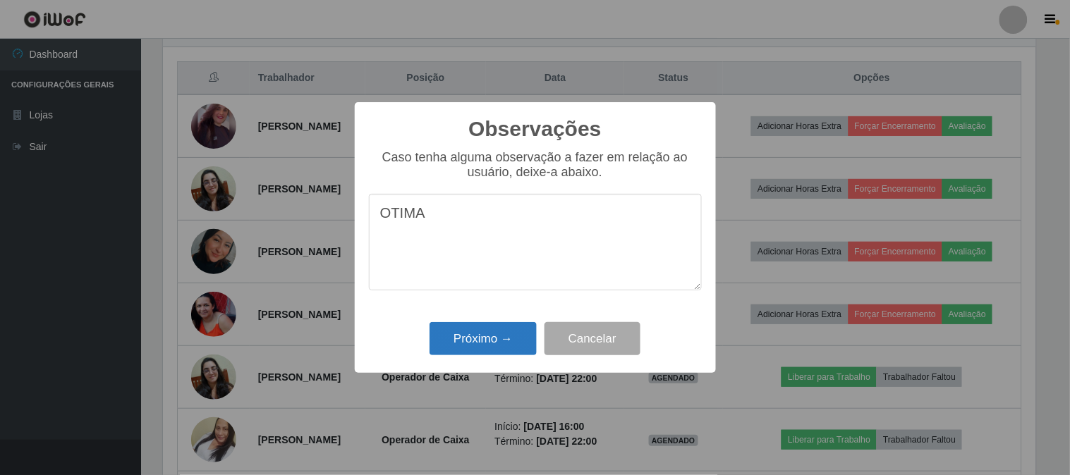
type textarea "OTIMA"
click at [492, 344] on button "Próximo →" at bounding box center [483, 338] width 107 height 33
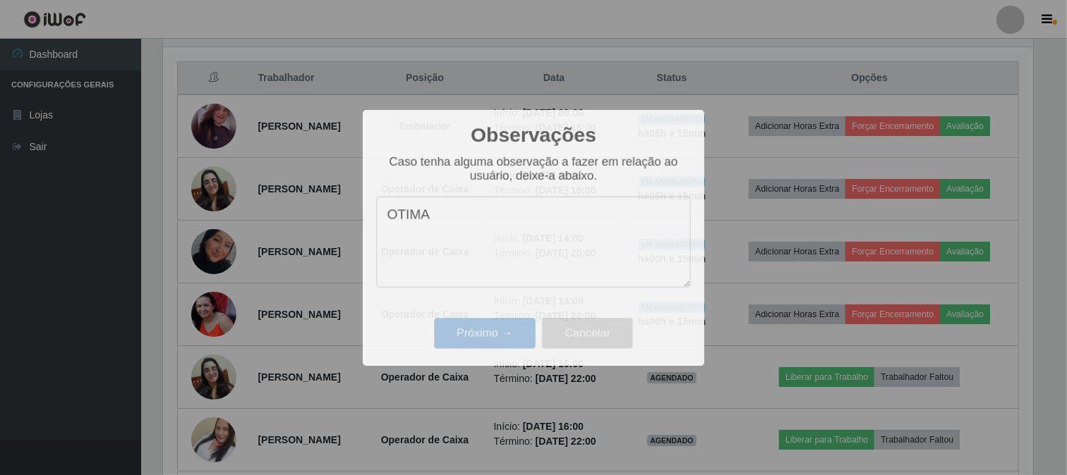
scroll to position [292, 882]
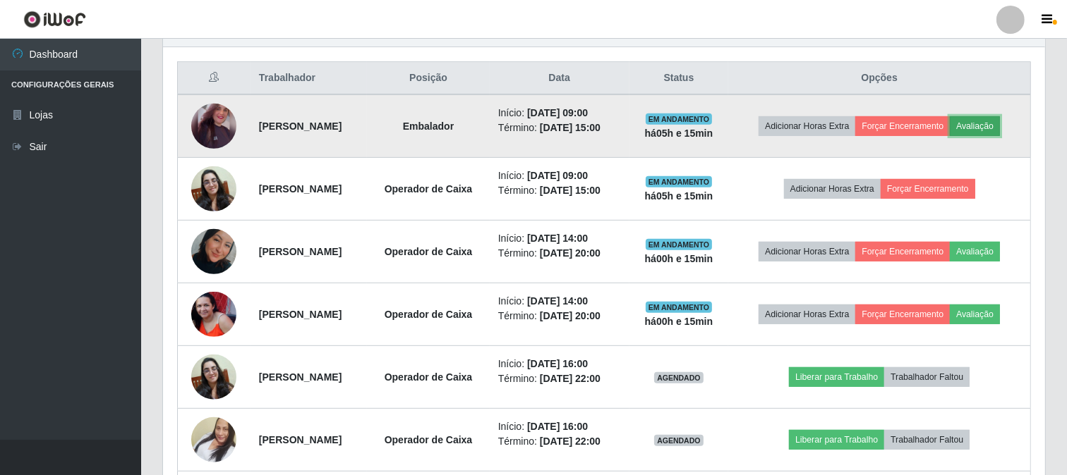
click at [949, 136] on button "Avaliação" at bounding box center [974, 126] width 50 height 20
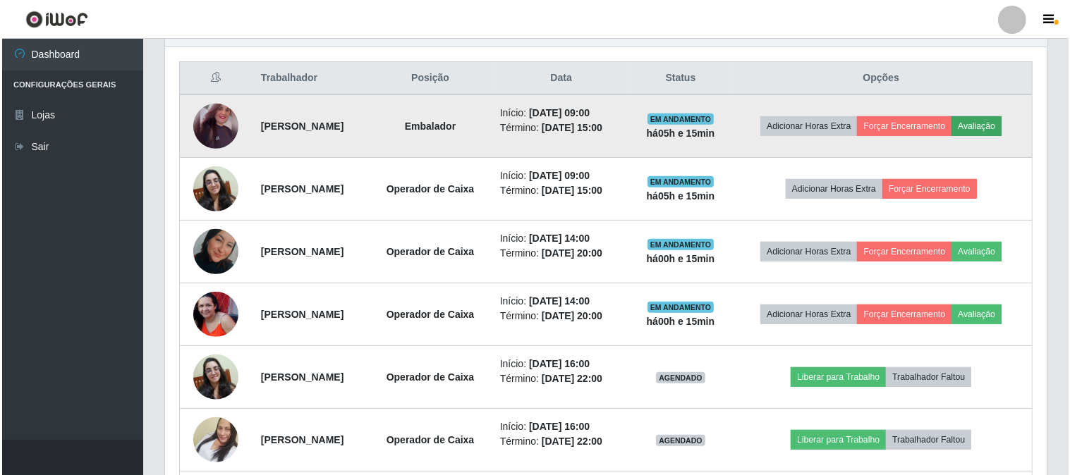
scroll to position [292, 873]
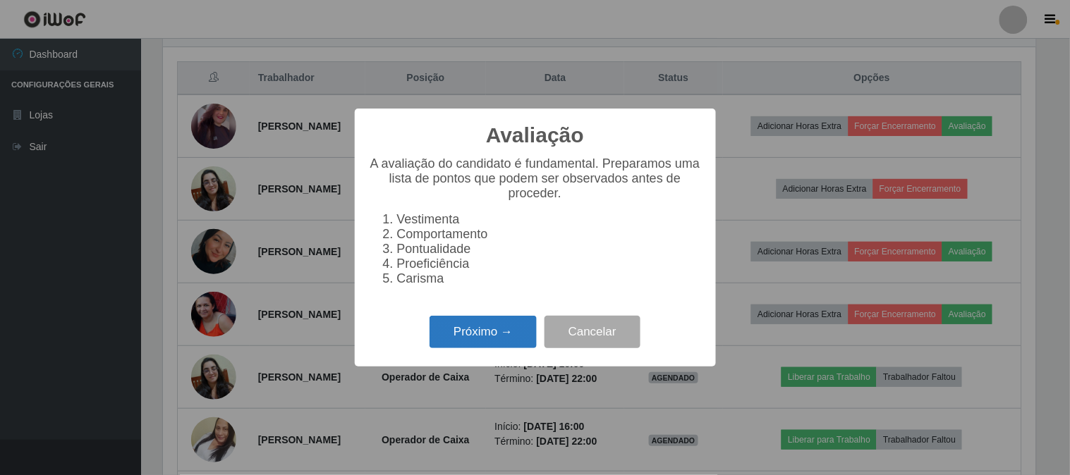
click at [490, 334] on button "Próximo →" at bounding box center [483, 332] width 107 height 33
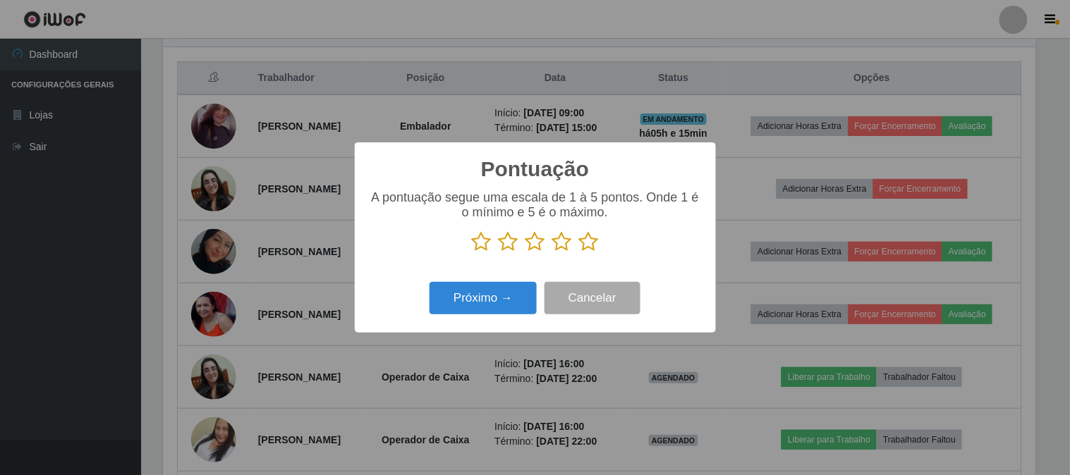
scroll to position [705068, 704488]
click at [585, 241] on icon at bounding box center [589, 241] width 20 height 21
click at [579, 253] on input "radio" at bounding box center [579, 253] width 0 height 0
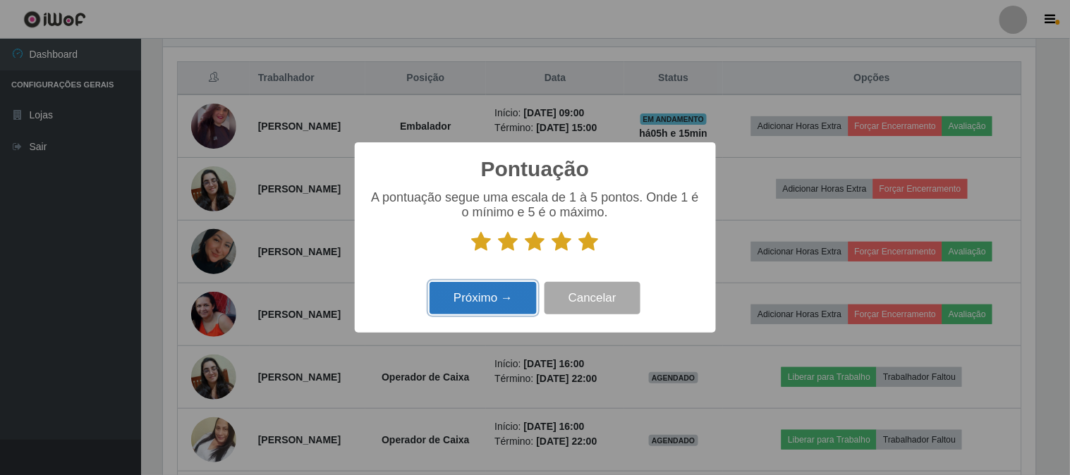
click at [497, 293] on button "Próximo →" at bounding box center [483, 298] width 107 height 33
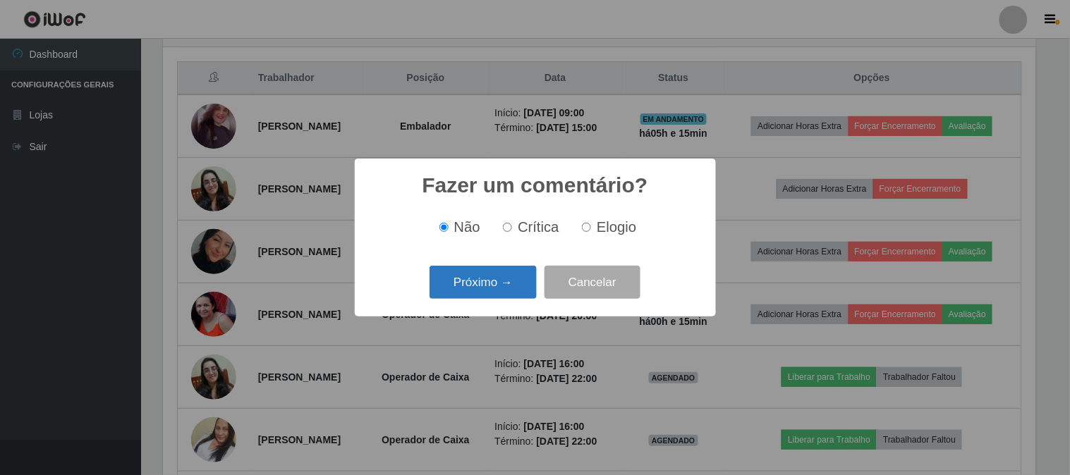
click at [497, 279] on button "Próximo →" at bounding box center [483, 282] width 107 height 33
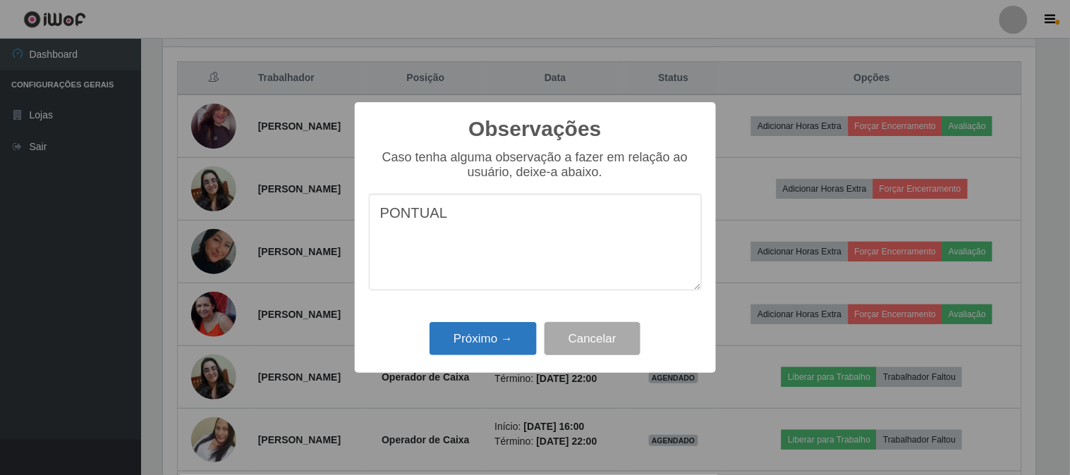
type textarea "PONTUAL"
click at [476, 341] on button "Próximo →" at bounding box center [483, 338] width 107 height 33
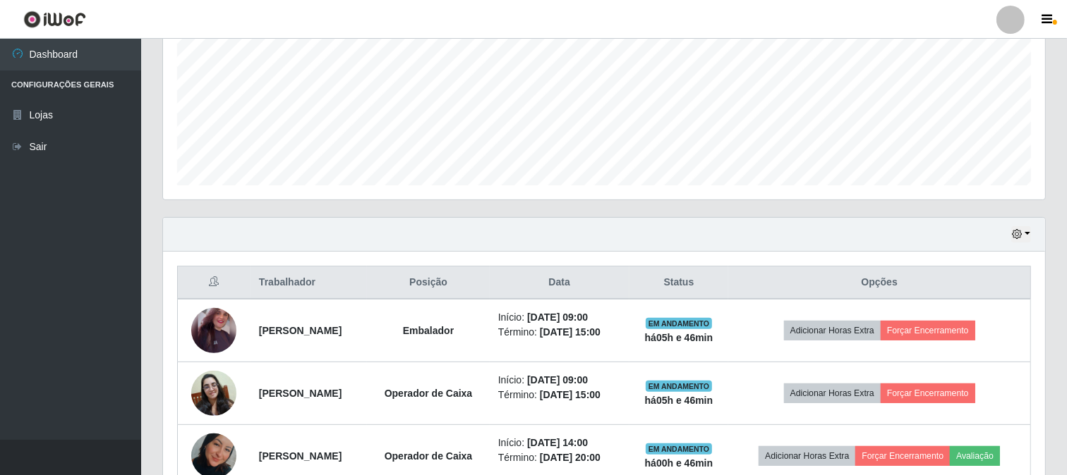
scroll to position [396, 0]
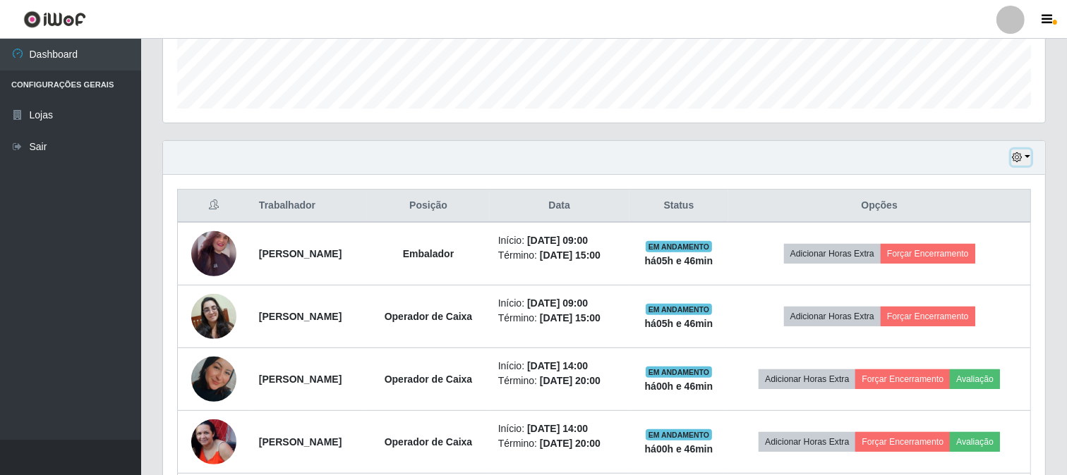
click at [1023, 159] on button "button" at bounding box center [1021, 158] width 20 height 16
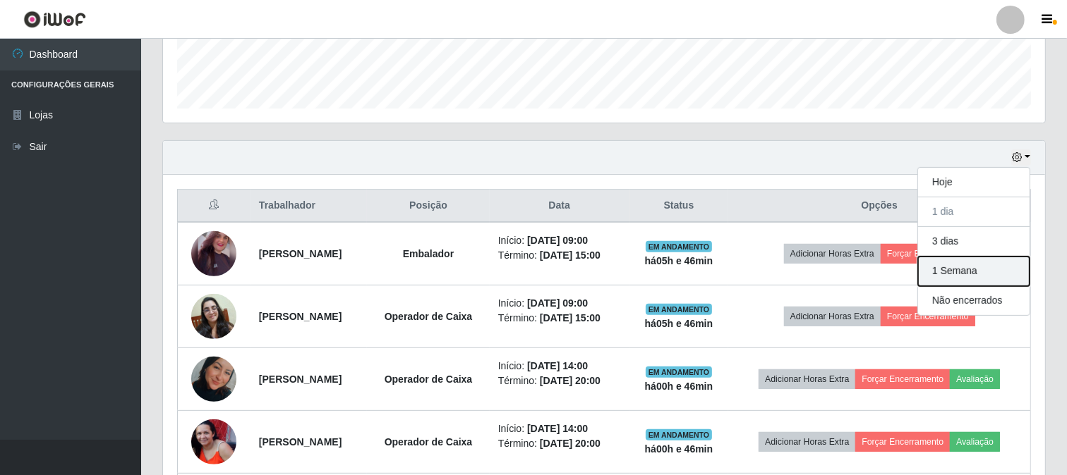
click at [997, 273] on button "1 Semana" at bounding box center [973, 272] width 111 height 30
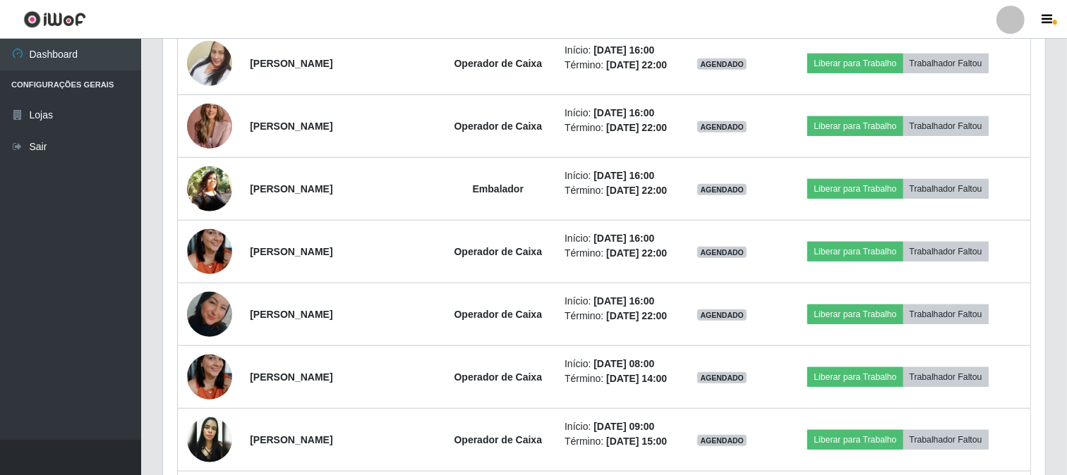
scroll to position [944, 0]
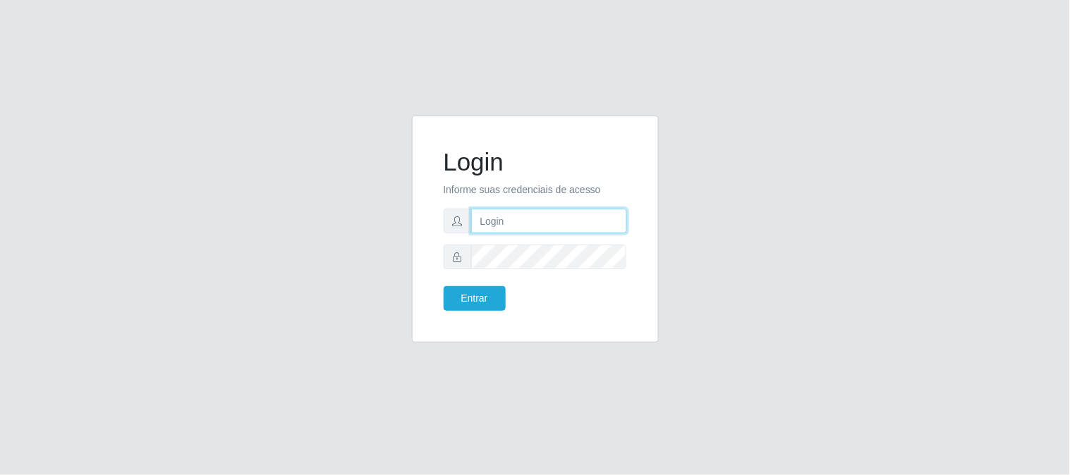
click at [509, 216] on input "text" at bounding box center [549, 221] width 156 height 25
type input "[EMAIL_ADDRESS][DOMAIN_NAME]"
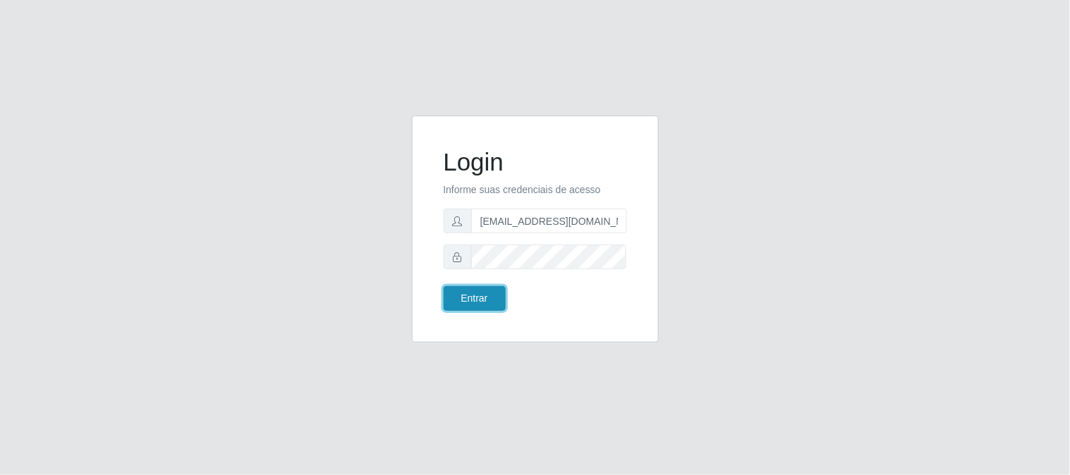
click at [495, 298] on button "Entrar" at bounding box center [475, 298] width 62 height 25
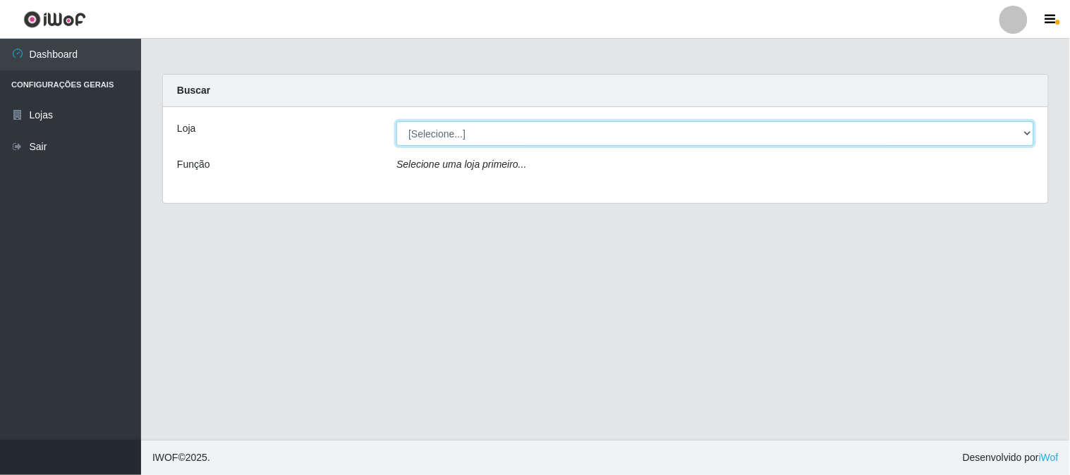
click at [1028, 128] on select "[Selecione...] Queiroz Atacadão - [GEOGRAPHIC_DATA]" at bounding box center [715, 133] width 638 height 25
select select "464"
click at [396, 121] on select "[Selecione...] Queiroz Atacadão - [GEOGRAPHIC_DATA]" at bounding box center [715, 133] width 638 height 25
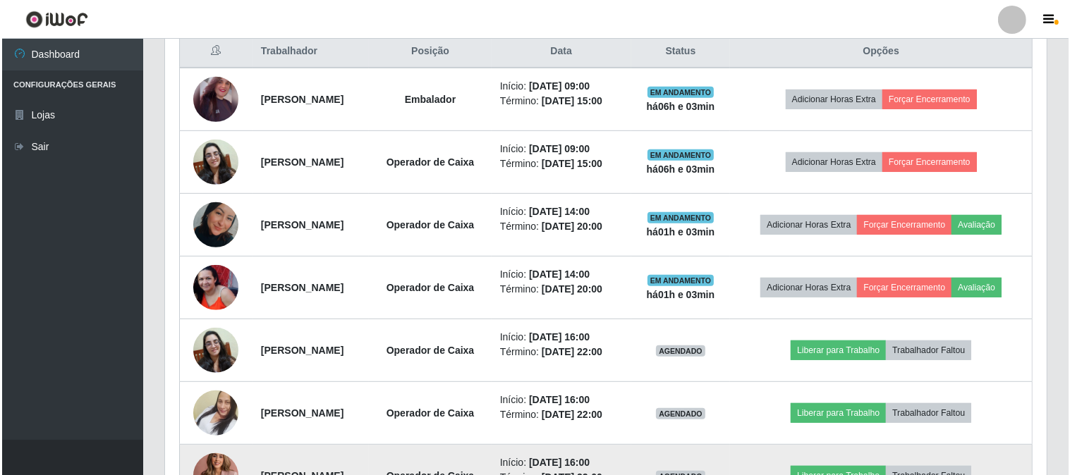
scroll to position [548, 0]
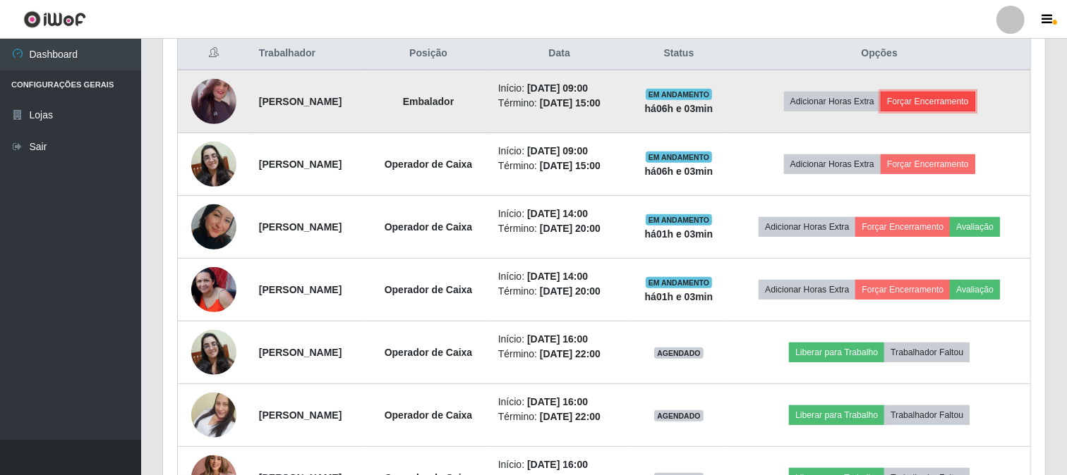
click at [961, 100] on button "Forçar Encerramento" at bounding box center [927, 102] width 95 height 20
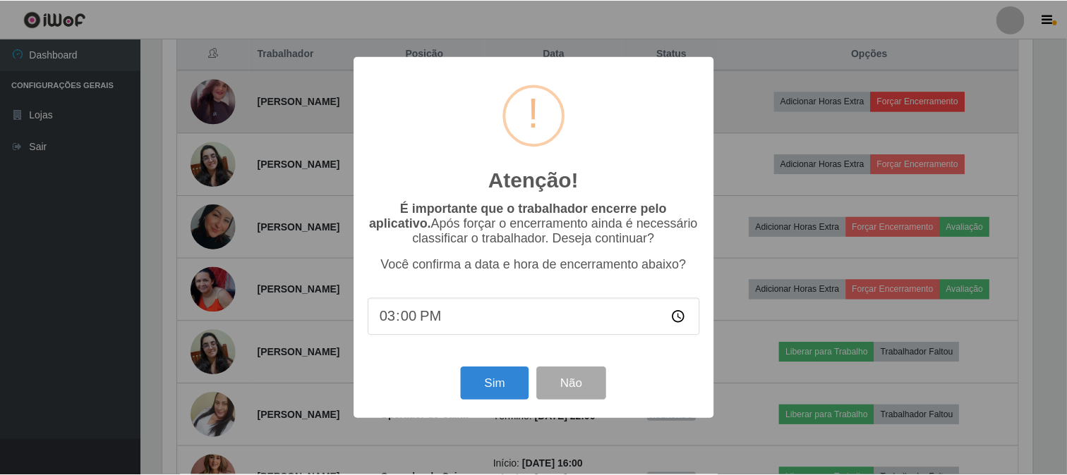
scroll to position [292, 873]
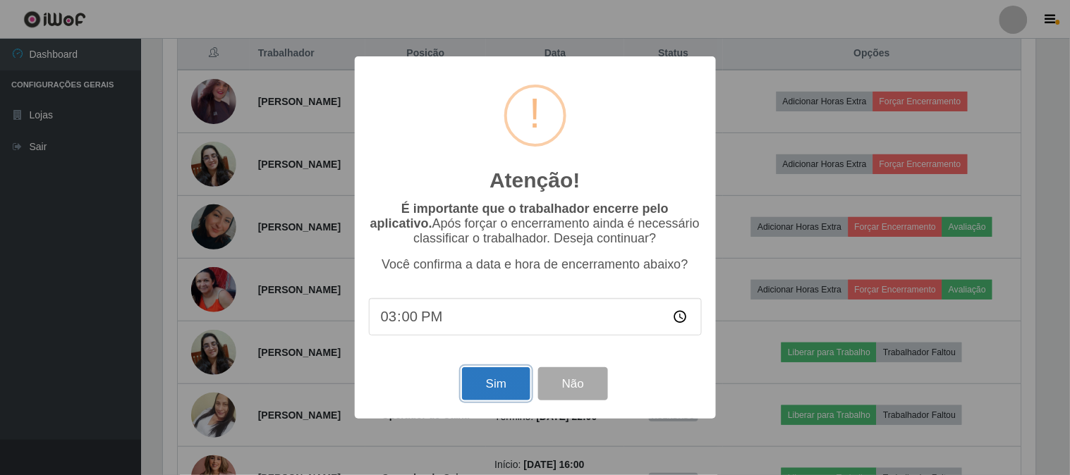
click at [501, 391] on button "Sim" at bounding box center [496, 383] width 68 height 33
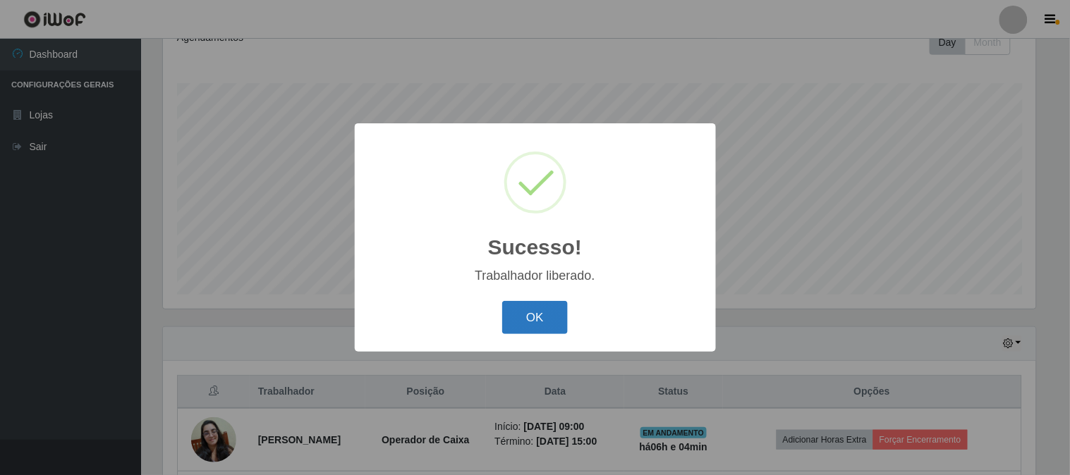
click at [526, 334] on button "OK" at bounding box center [535, 317] width 66 height 33
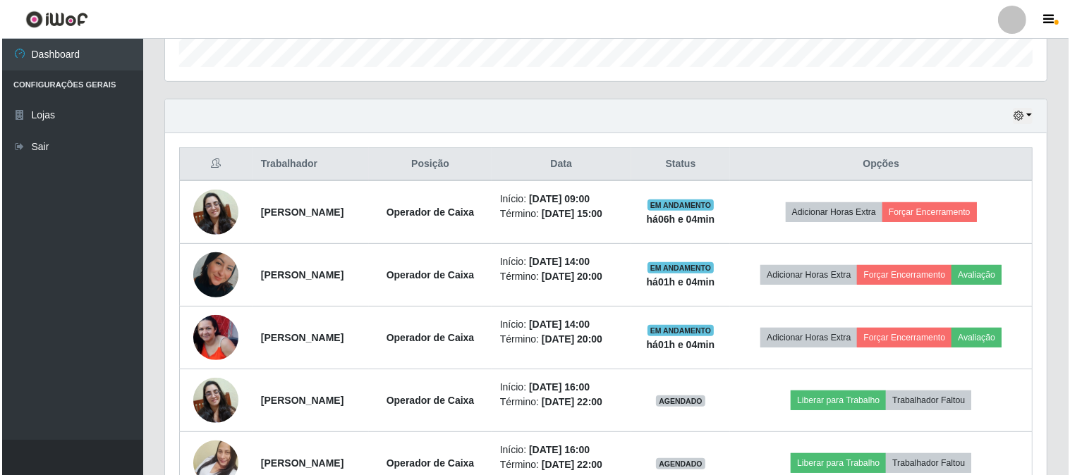
scroll to position [445, 0]
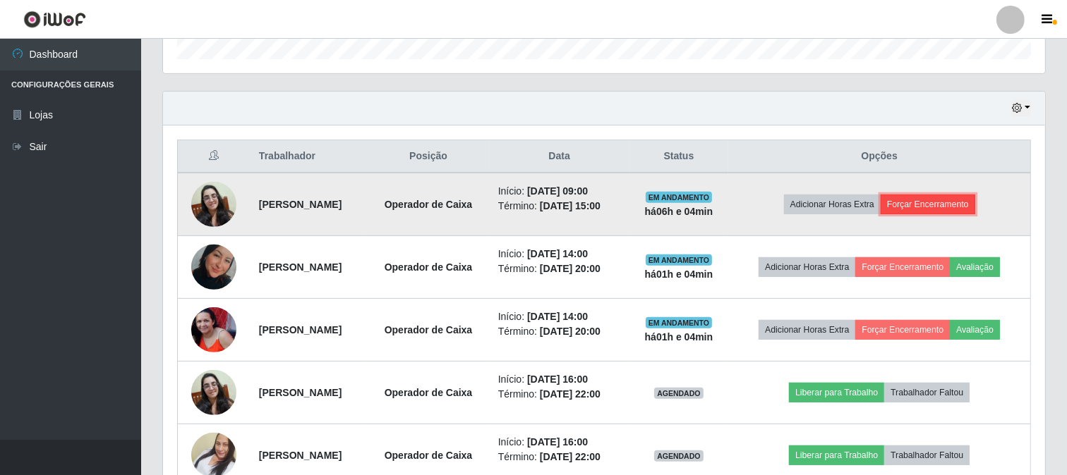
click at [974, 212] on button "Forçar Encerramento" at bounding box center [927, 205] width 95 height 20
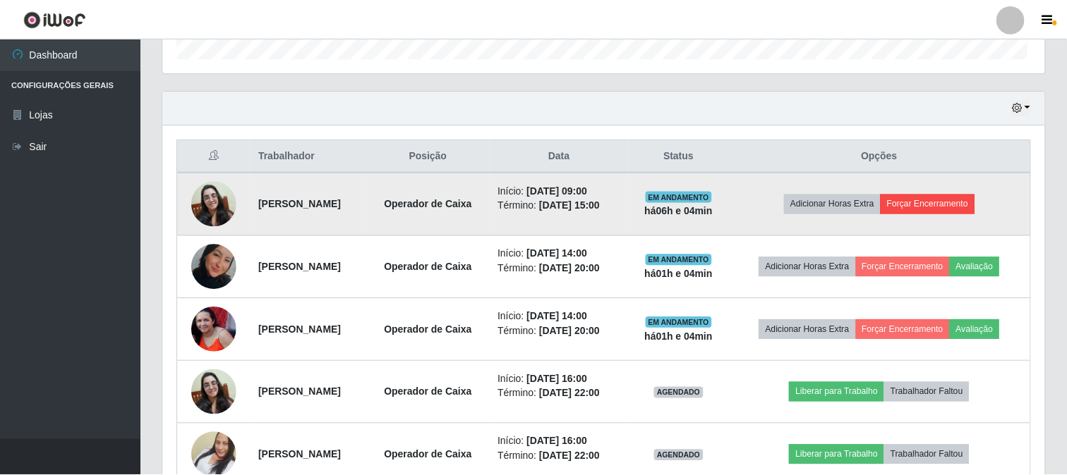
scroll to position [292, 873]
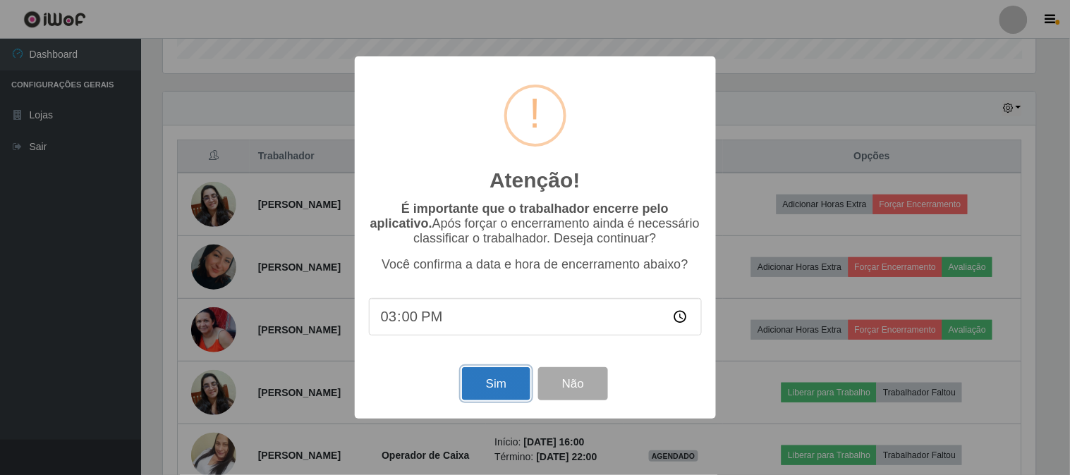
click at [502, 374] on button "Sim" at bounding box center [496, 383] width 68 height 33
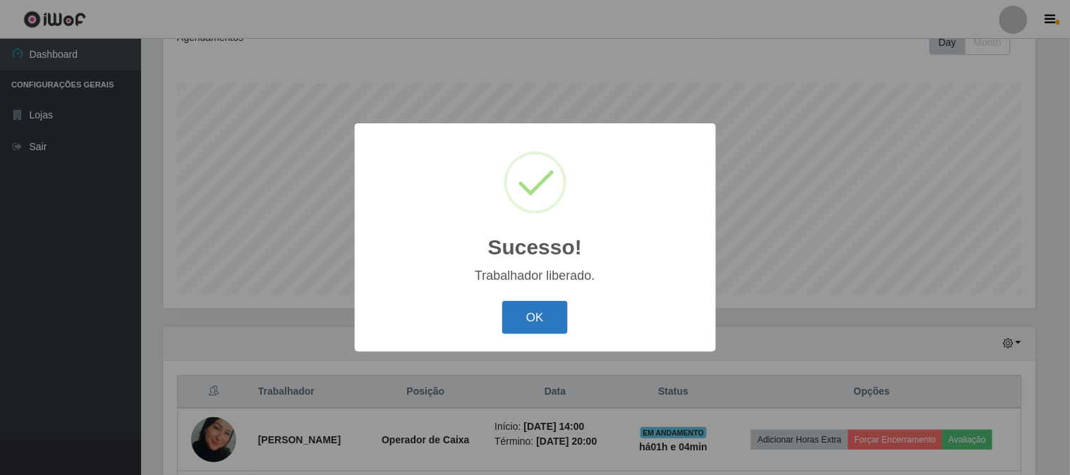
click at [551, 315] on button "OK" at bounding box center [535, 317] width 66 height 33
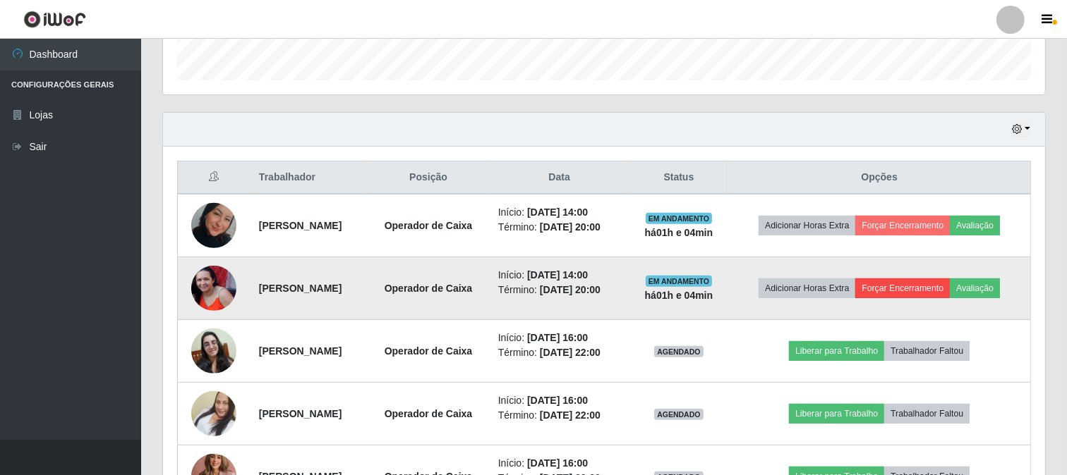
scroll to position [415, 0]
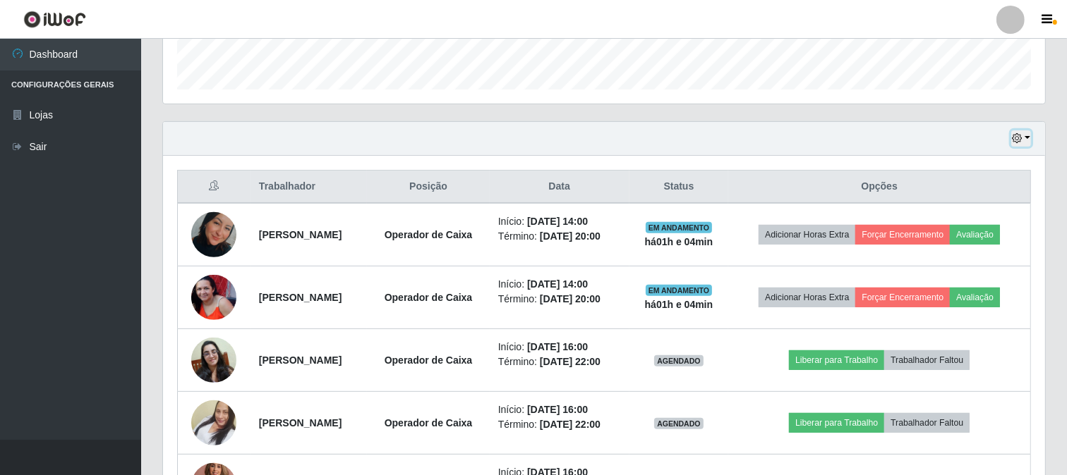
click at [1019, 141] on icon "button" at bounding box center [1016, 138] width 10 height 10
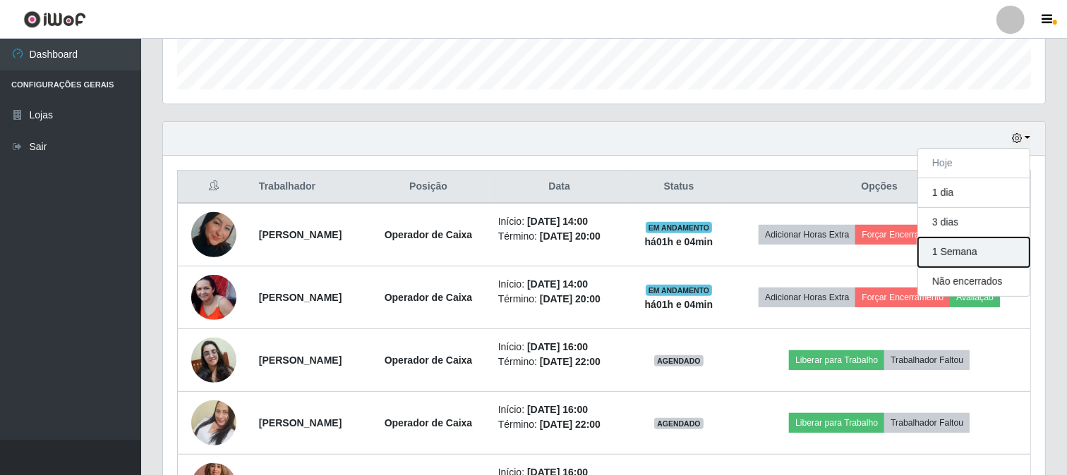
click at [969, 253] on button "1 Semana" at bounding box center [973, 253] width 111 height 30
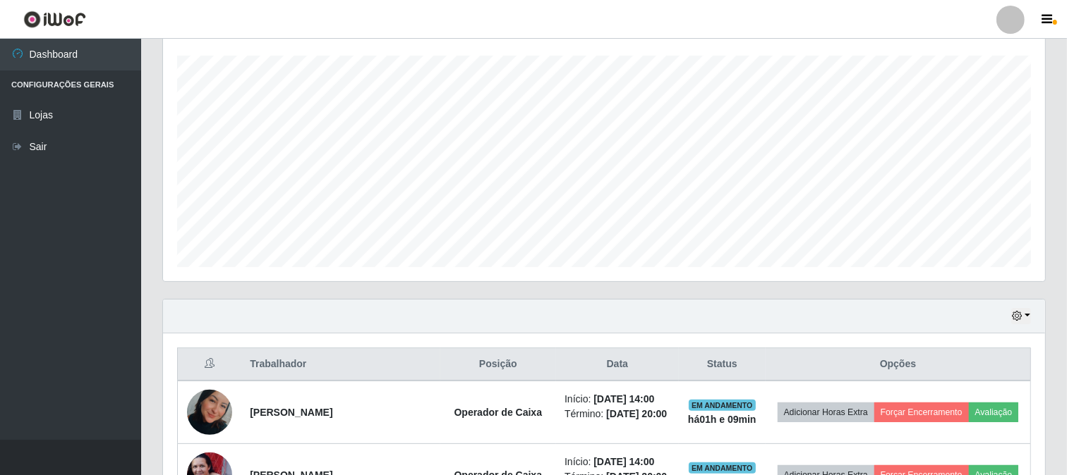
scroll to position [356, 0]
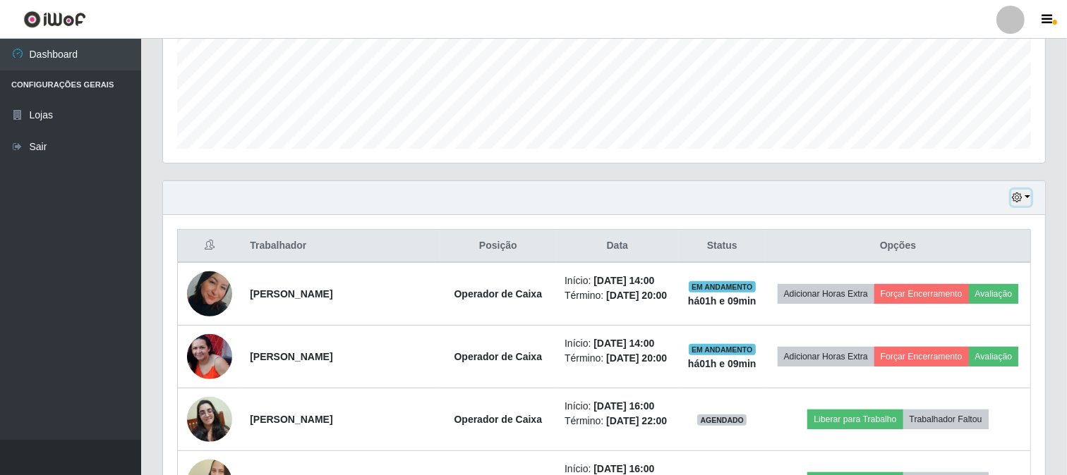
click at [1023, 191] on button "button" at bounding box center [1021, 198] width 20 height 16
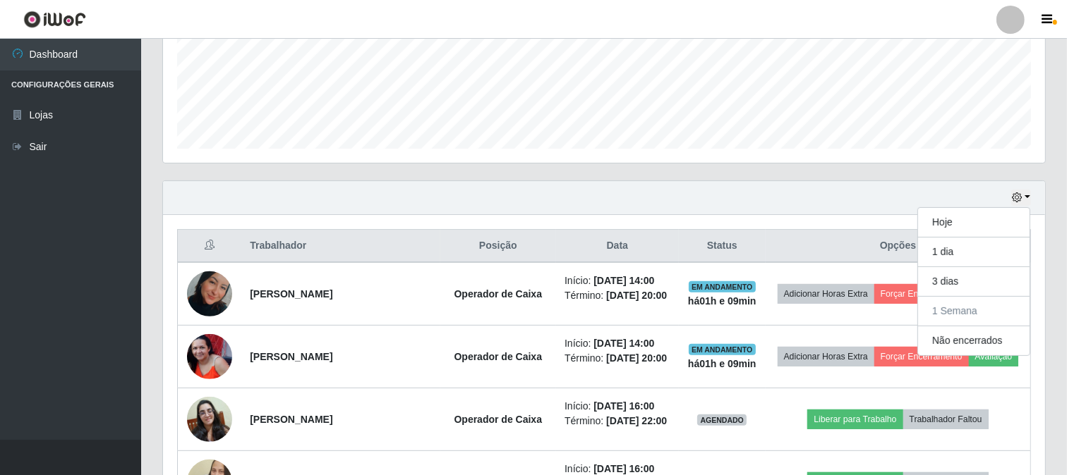
click at [820, 182] on div "Hoje 1 dia 3 dias 1 Semana Não encerrados" at bounding box center [604, 198] width 882 height 34
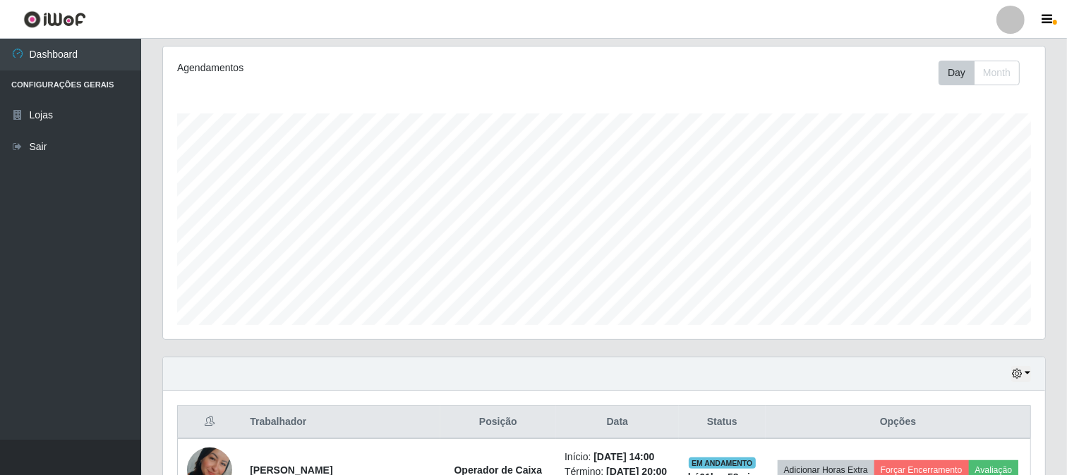
scroll to position [277, 0]
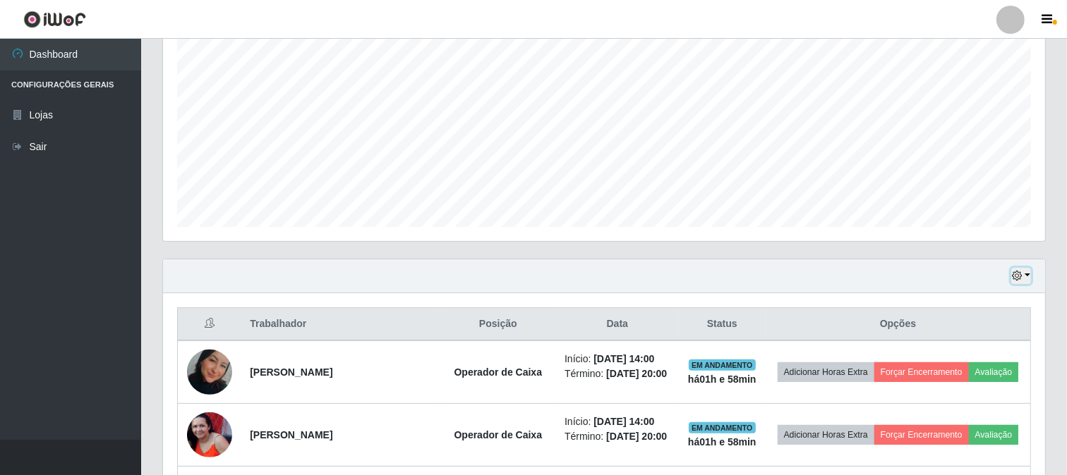
click at [1023, 279] on button "button" at bounding box center [1021, 276] width 20 height 16
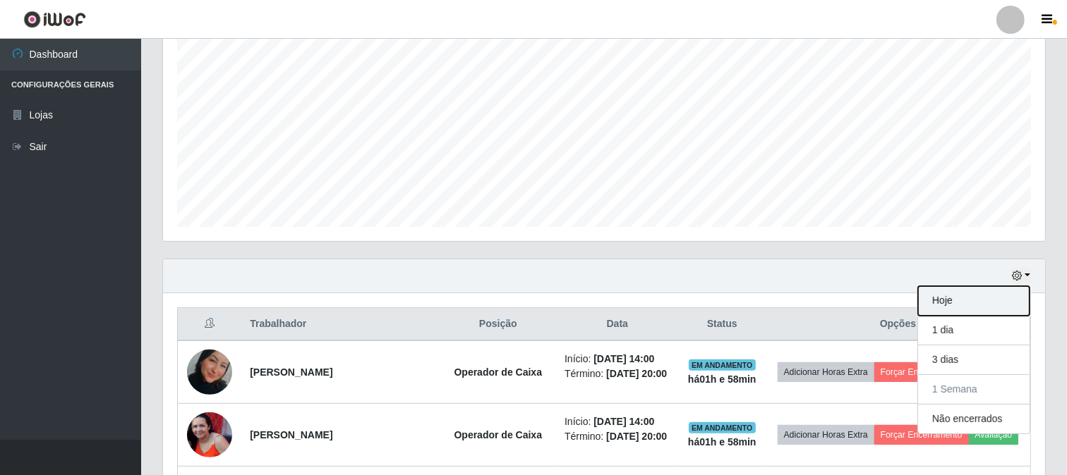
click at [976, 295] on button "Hoje" at bounding box center [973, 301] width 111 height 30
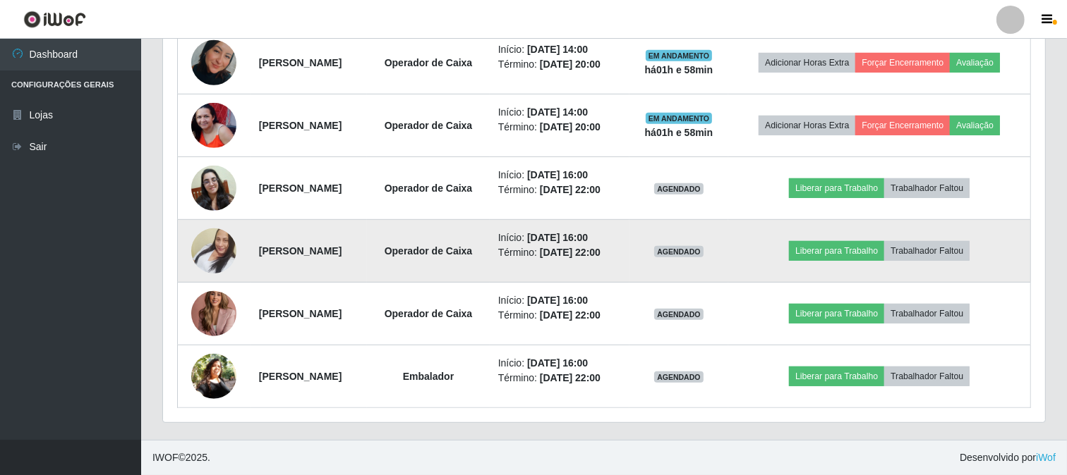
scroll to position [650, 0]
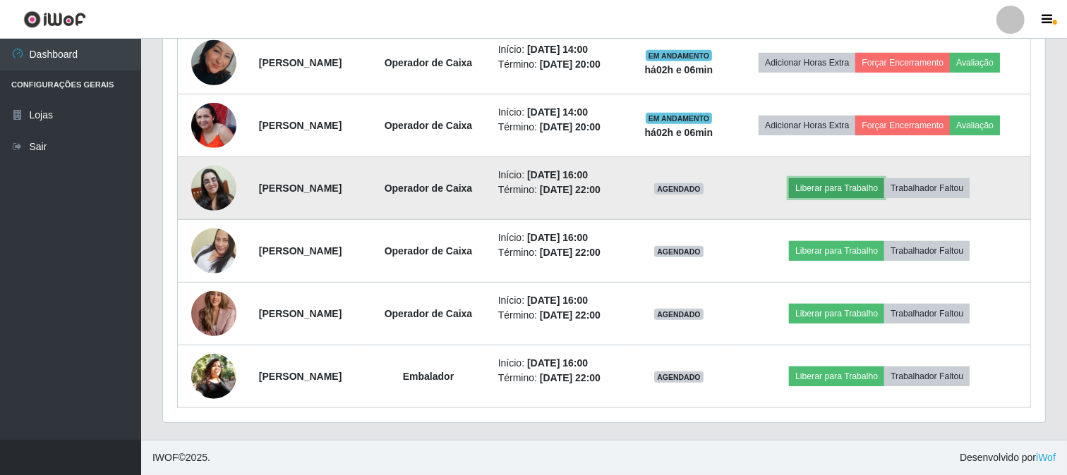
click at [834, 178] on button "Liberar para Trabalho" at bounding box center [836, 188] width 95 height 20
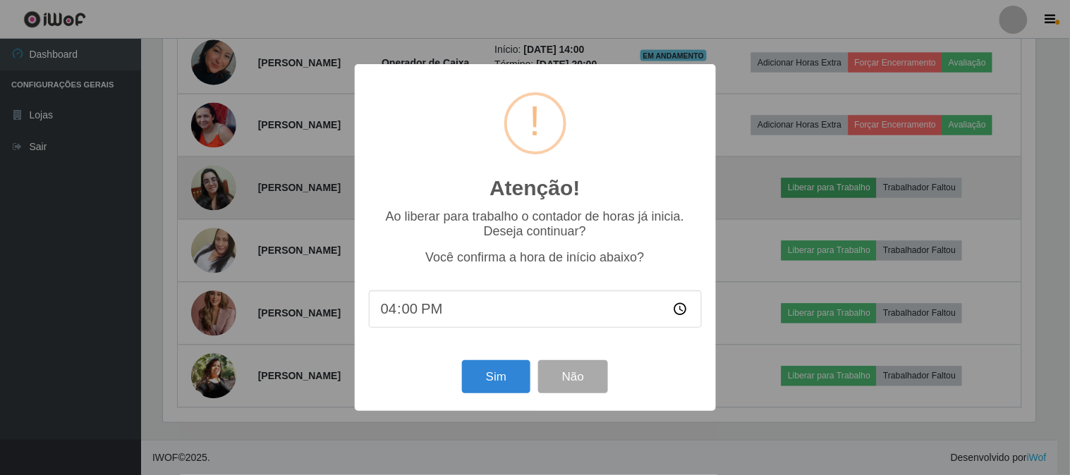
scroll to position [292, 873]
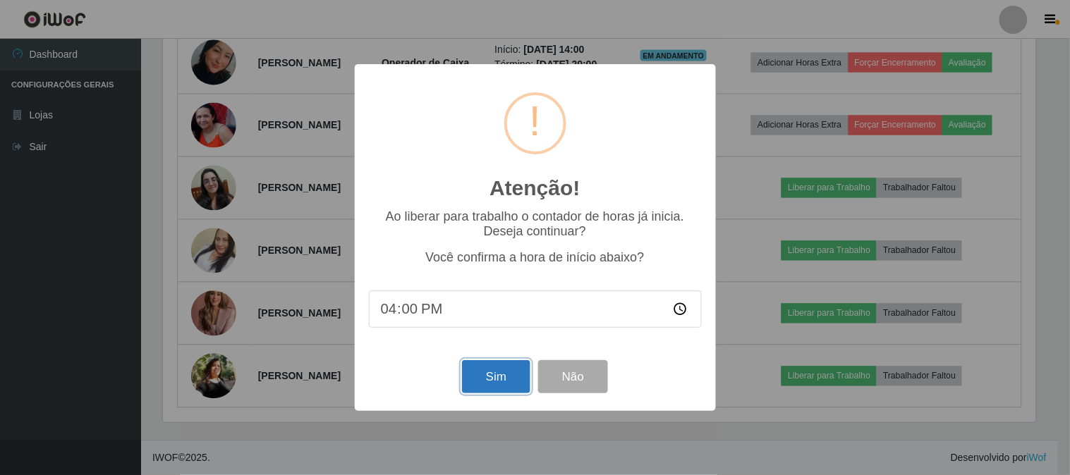
click at [517, 367] on button "Sim" at bounding box center [496, 376] width 68 height 33
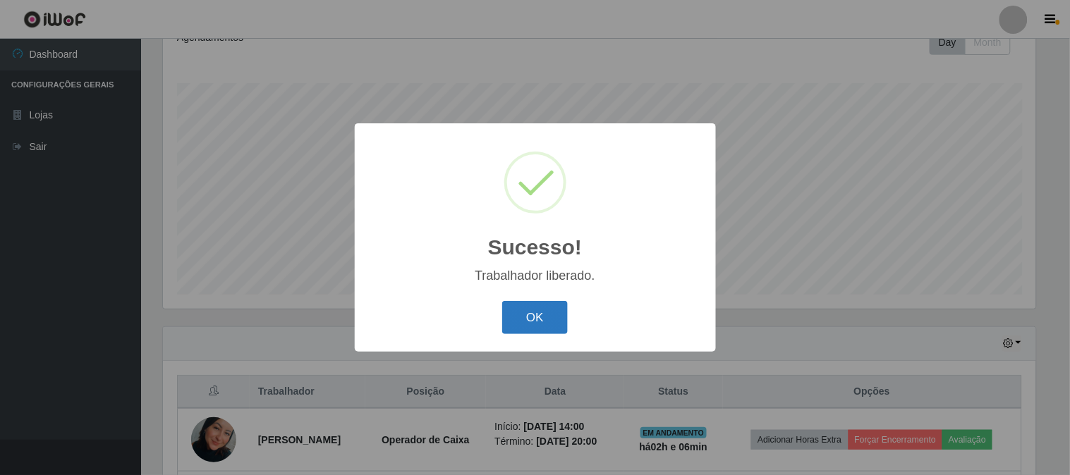
click at [551, 313] on button "OK" at bounding box center [535, 317] width 66 height 33
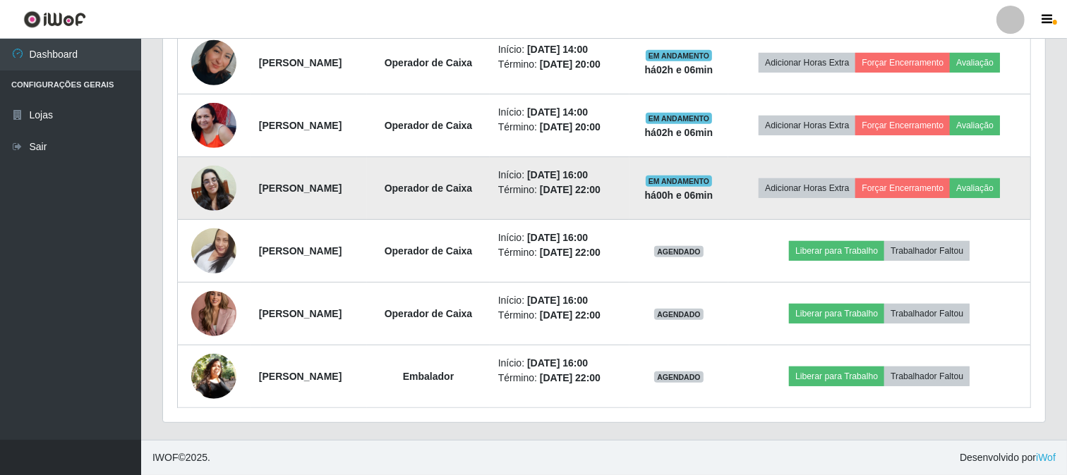
scroll to position [650, 0]
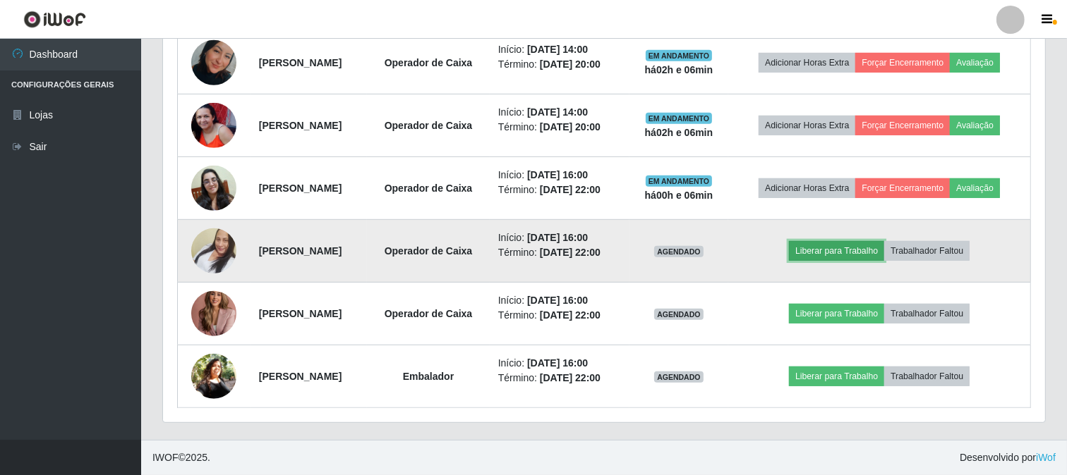
click at [861, 241] on button "Liberar para Trabalho" at bounding box center [836, 251] width 95 height 20
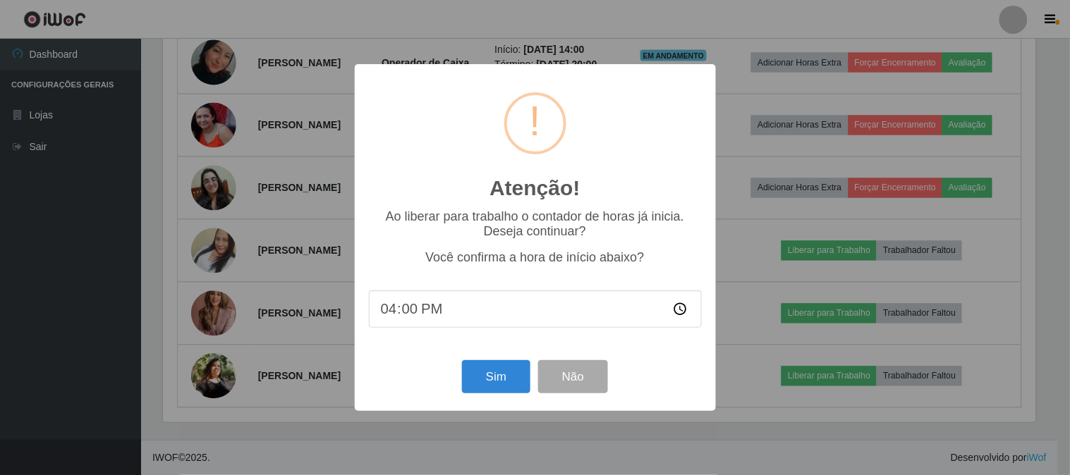
scroll to position [292, 873]
click at [502, 370] on button "Sim" at bounding box center [496, 376] width 68 height 33
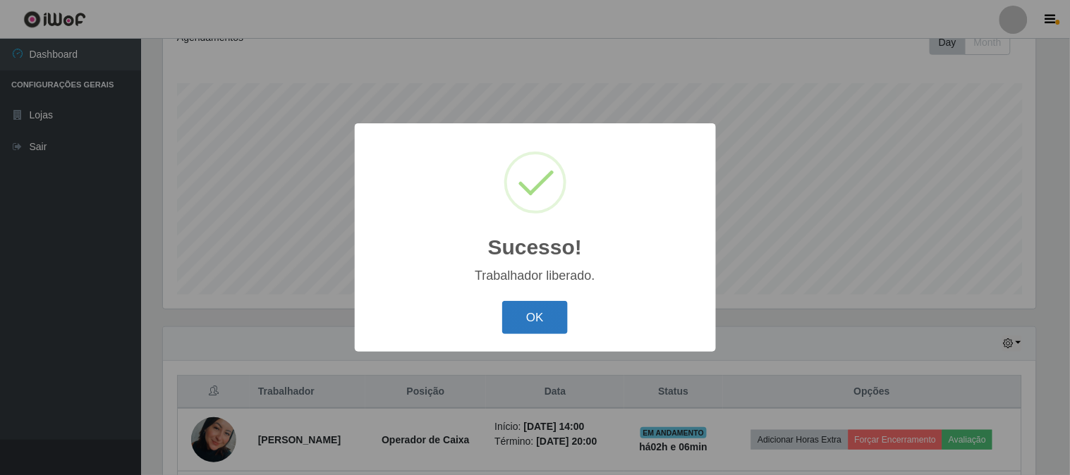
click at [566, 329] on button "OK" at bounding box center [535, 317] width 66 height 33
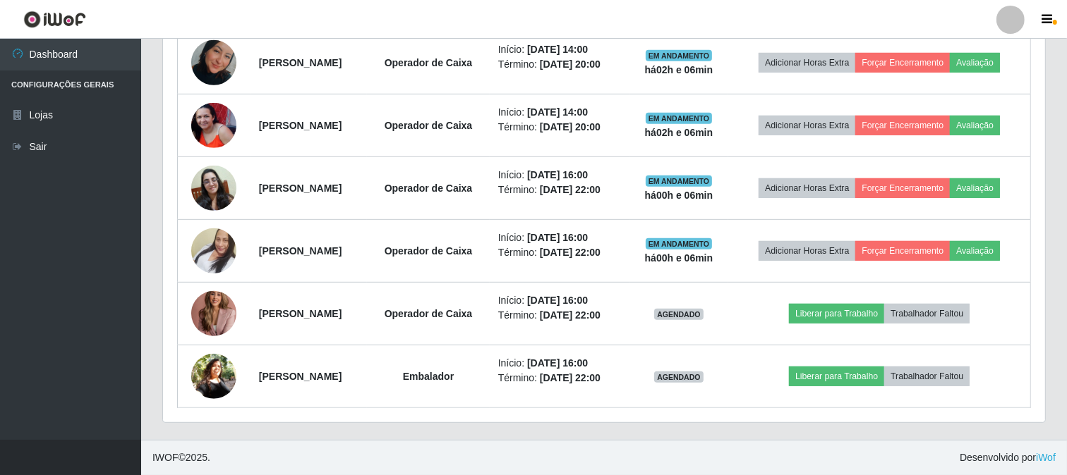
scroll to position [650, 0]
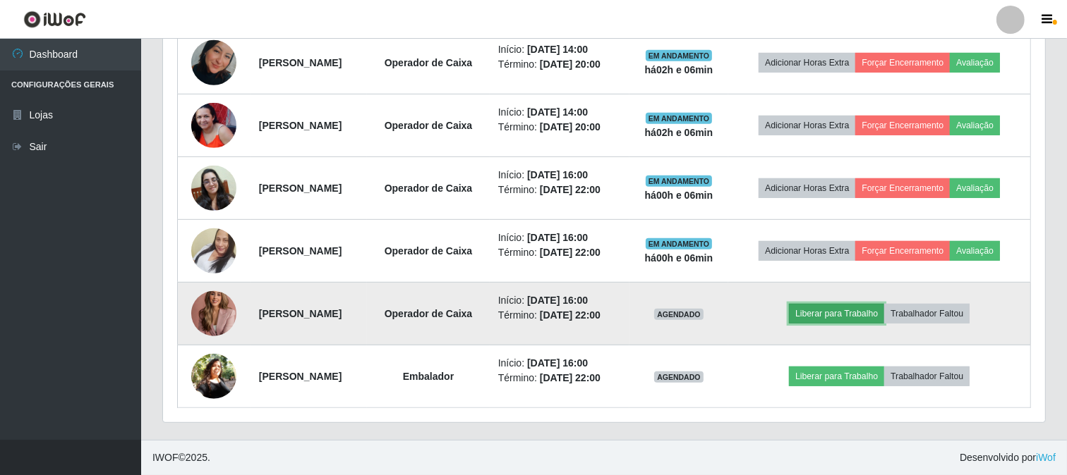
click at [877, 304] on button "Liberar para Trabalho" at bounding box center [836, 314] width 95 height 20
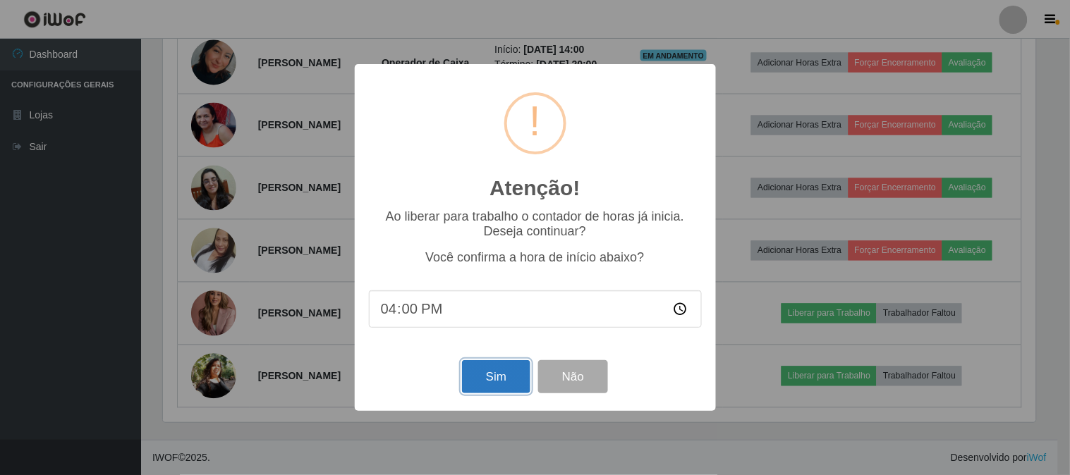
click at [518, 391] on button "Sim" at bounding box center [496, 376] width 68 height 33
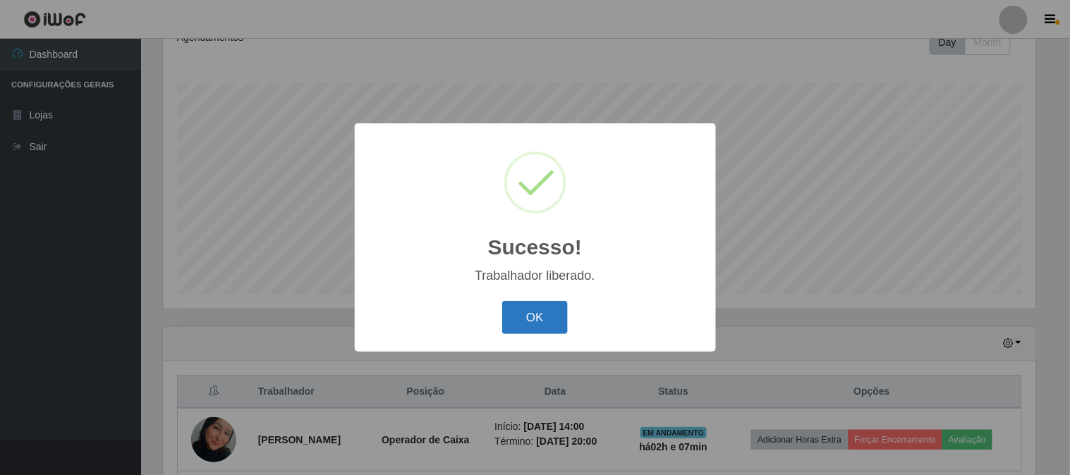
click at [522, 317] on button "OK" at bounding box center [535, 317] width 66 height 33
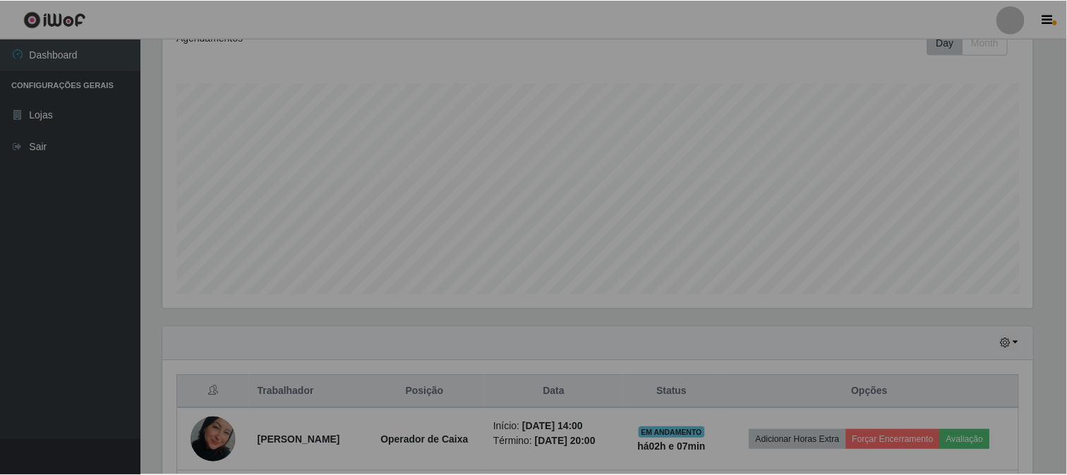
scroll to position [0, 0]
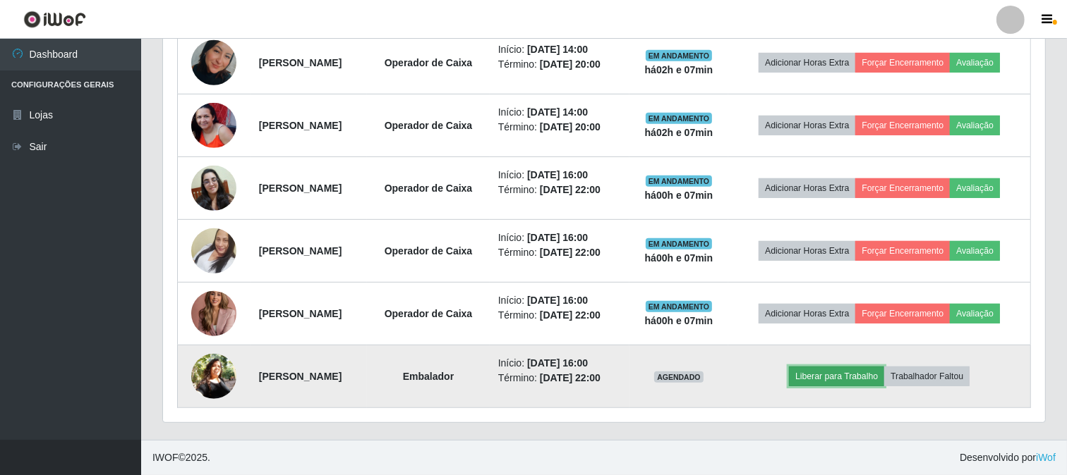
click at [876, 367] on button "Liberar para Trabalho" at bounding box center [836, 377] width 95 height 20
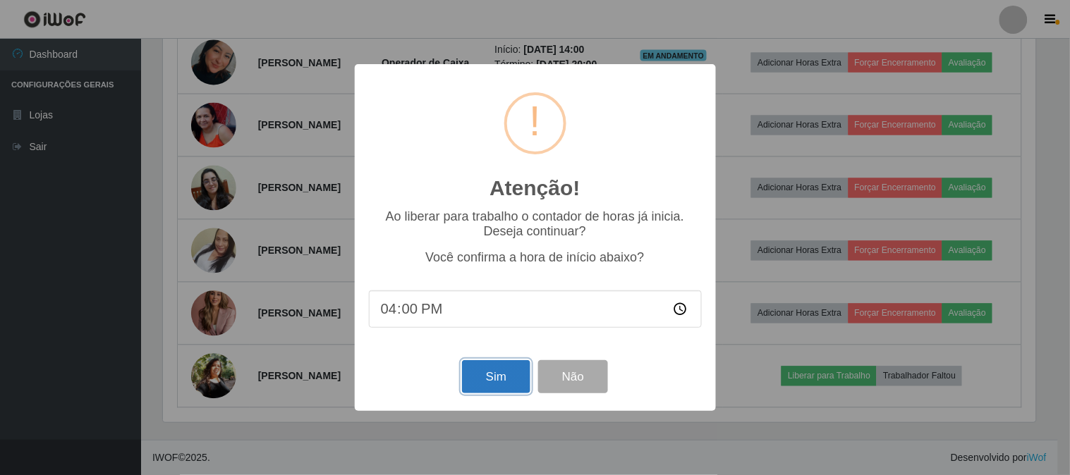
click at [476, 385] on button "Sim" at bounding box center [496, 376] width 68 height 33
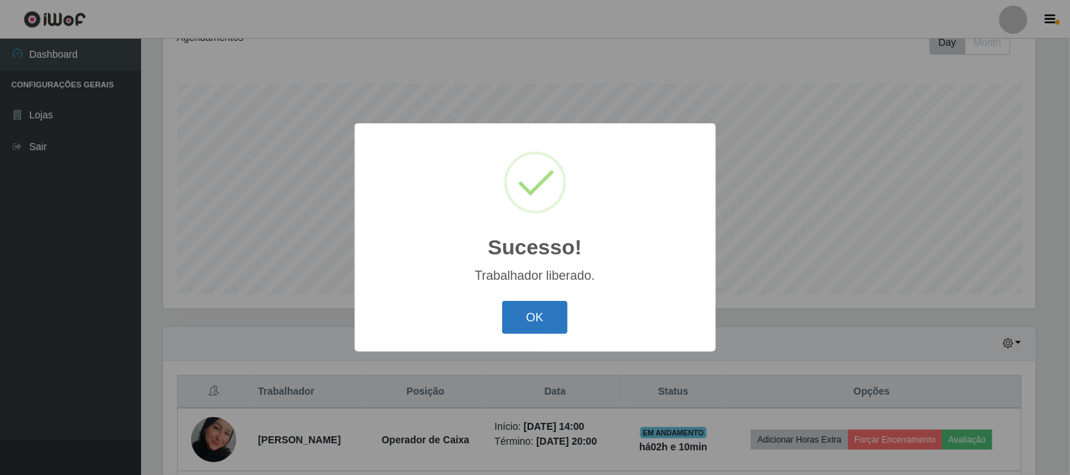
click at [548, 315] on button "OK" at bounding box center [535, 317] width 66 height 33
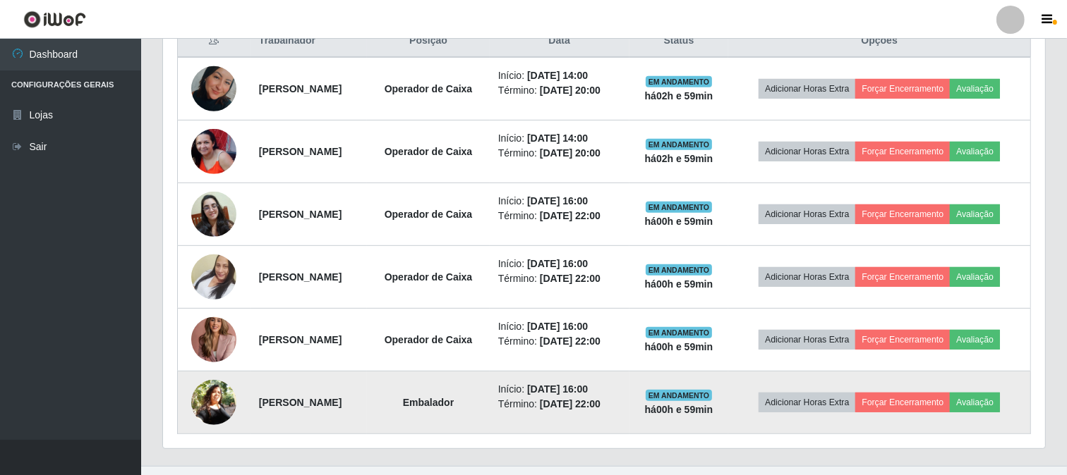
scroll to position [336, 0]
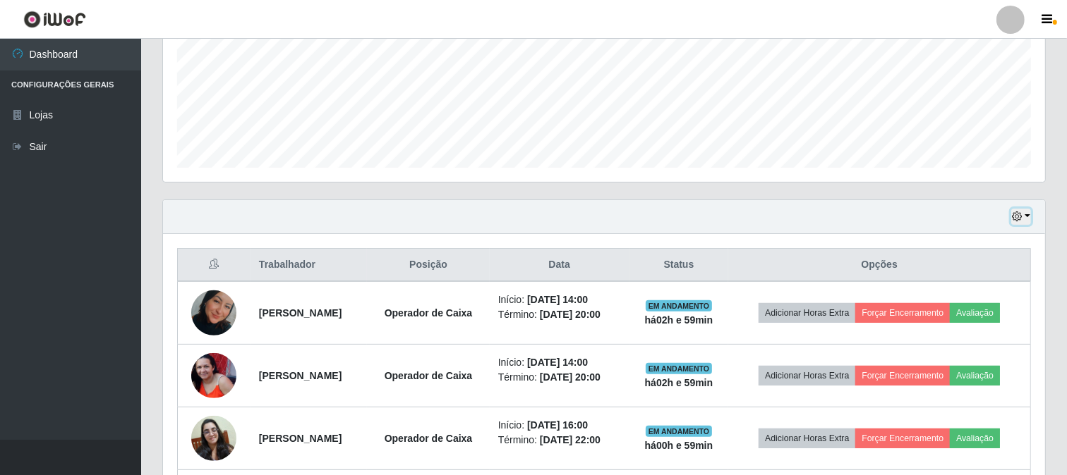
click at [1026, 217] on button "button" at bounding box center [1021, 217] width 20 height 16
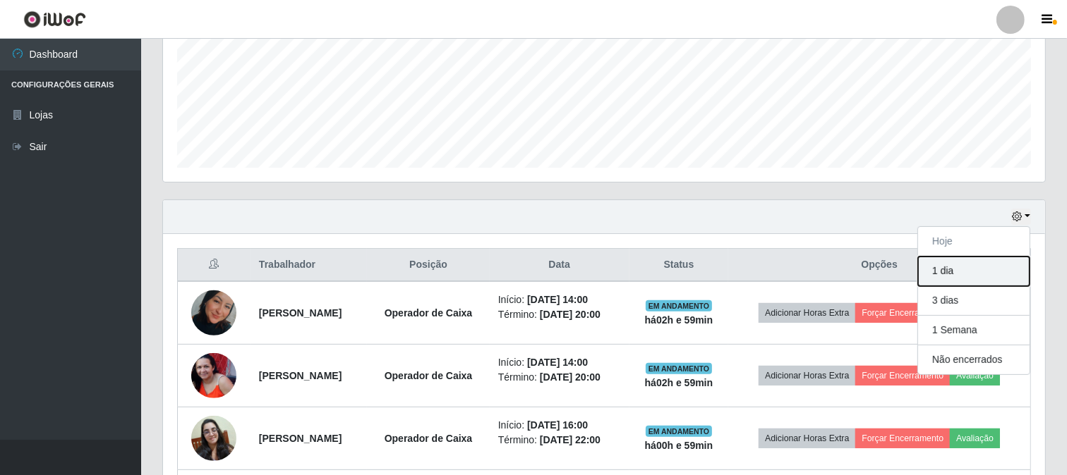
click at [992, 264] on button "1 dia" at bounding box center [973, 272] width 111 height 30
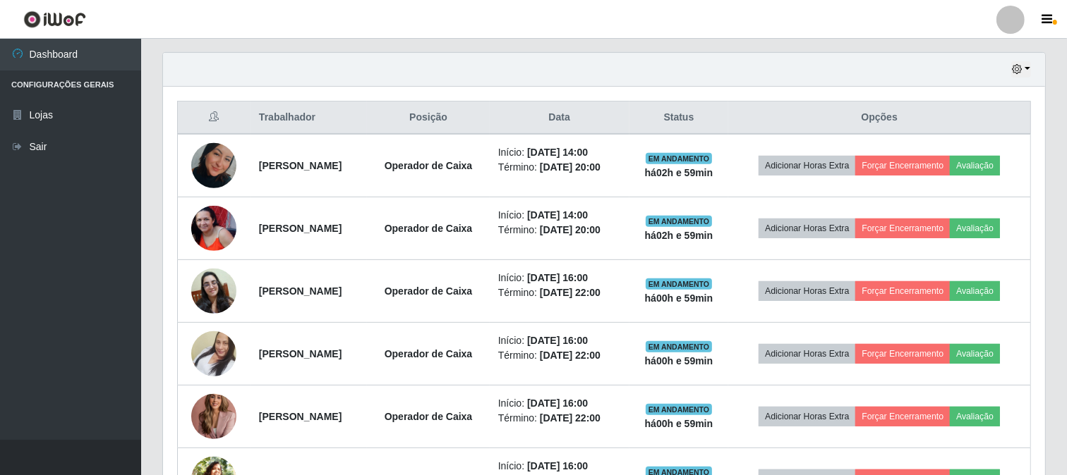
scroll to position [248, 0]
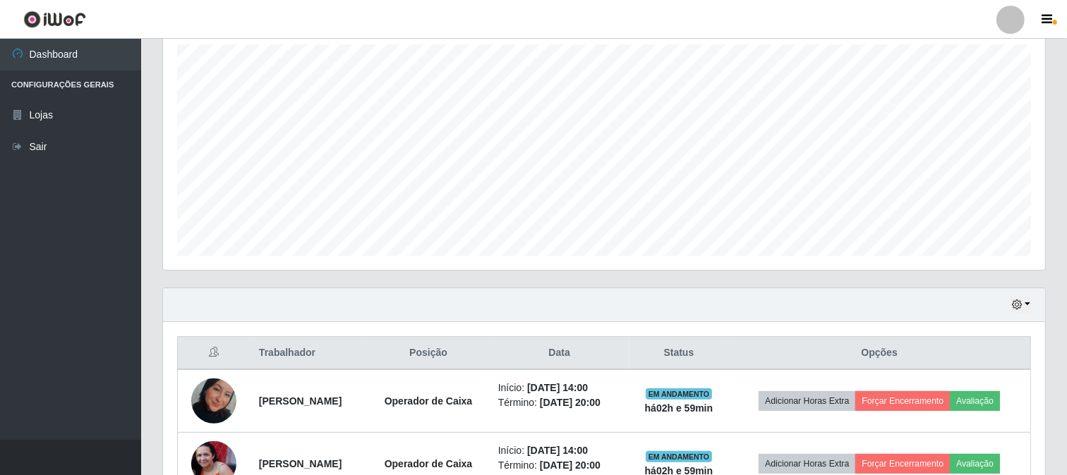
click at [1011, 307] on div "Hoje 1 dia 3 dias 1 Semana Não encerrados" at bounding box center [604, 305] width 882 height 34
